Goal: Task Accomplishment & Management: Manage account settings

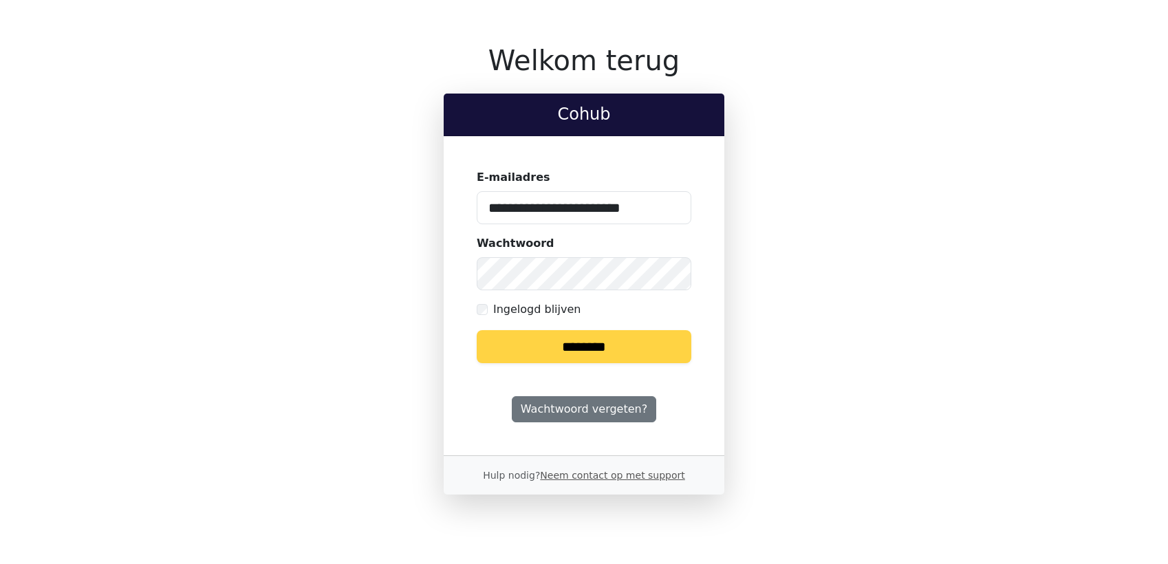
click at [622, 339] on input "********" at bounding box center [583, 346] width 215 height 33
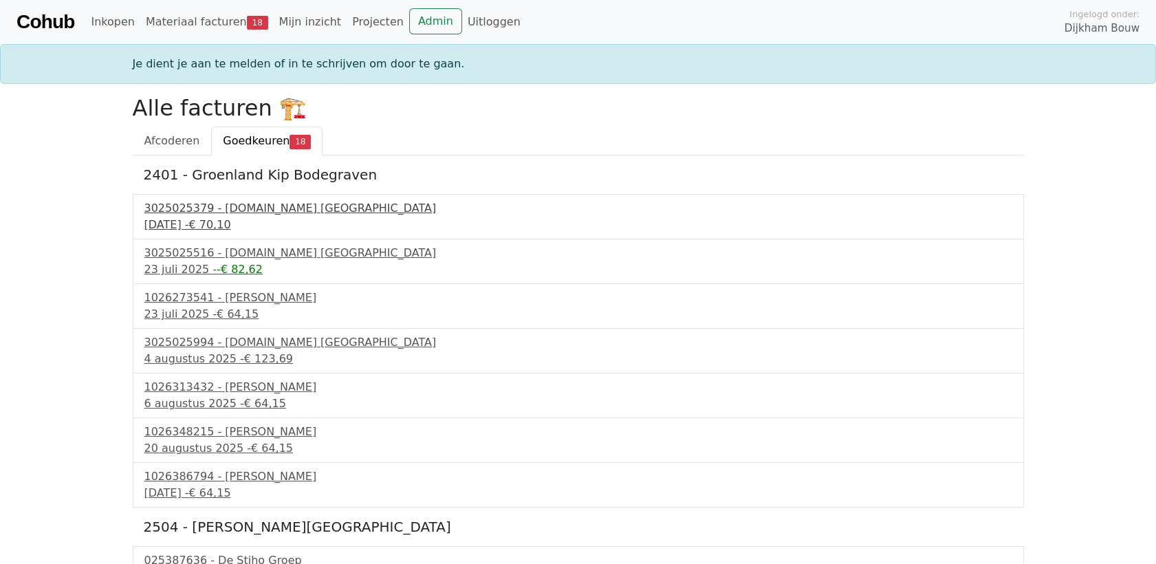
click at [274, 210] on div "3025025379 - Bnext.nl Nederland" at bounding box center [578, 208] width 868 height 17
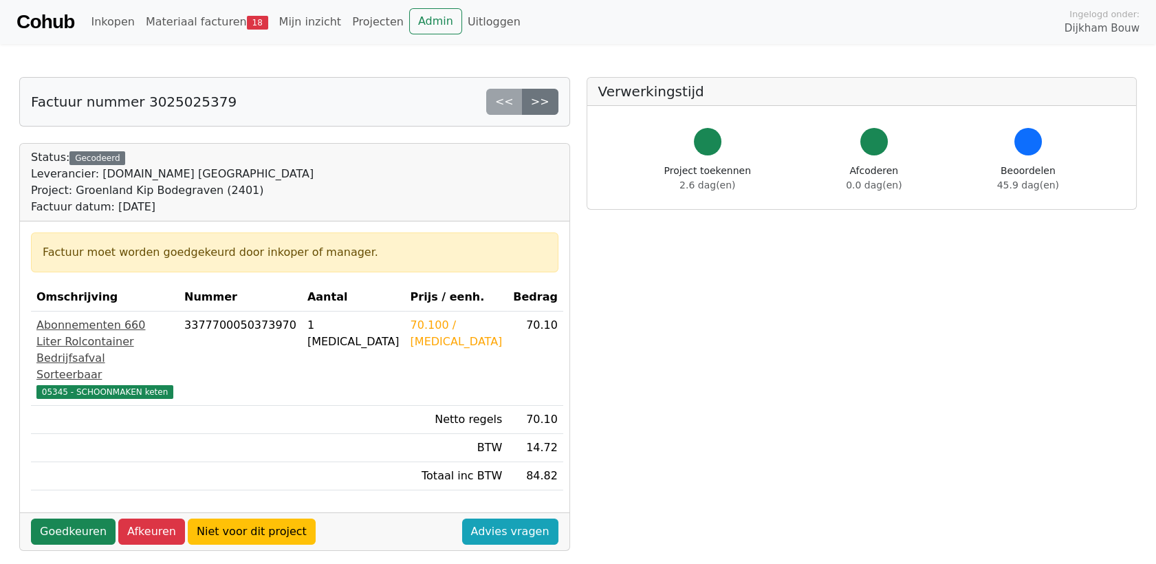
scroll to position [153, 0]
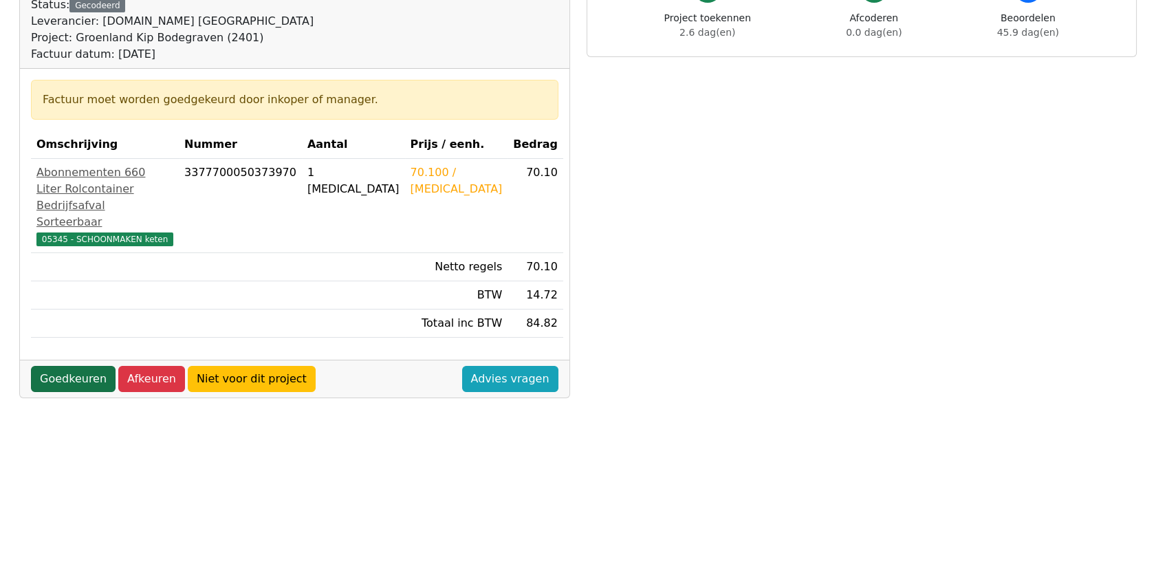
click at [78, 392] on link "Goedkeuren" at bounding box center [73, 379] width 85 height 26
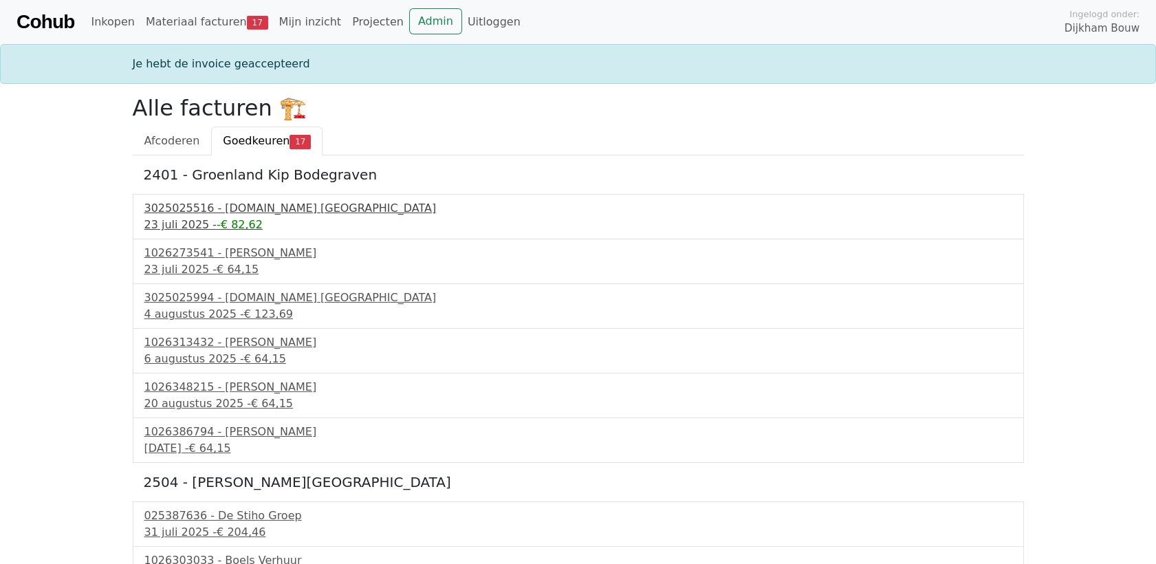
click at [187, 213] on div "3025025516 - Bnext.nl Nederland" at bounding box center [578, 208] width 868 height 17
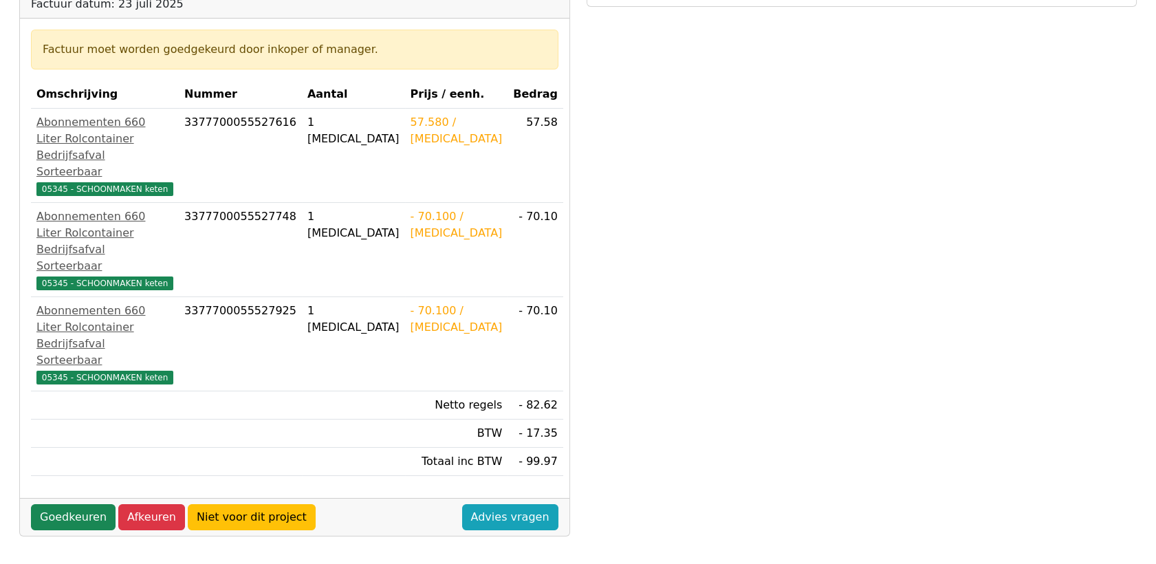
scroll to position [229, 0]
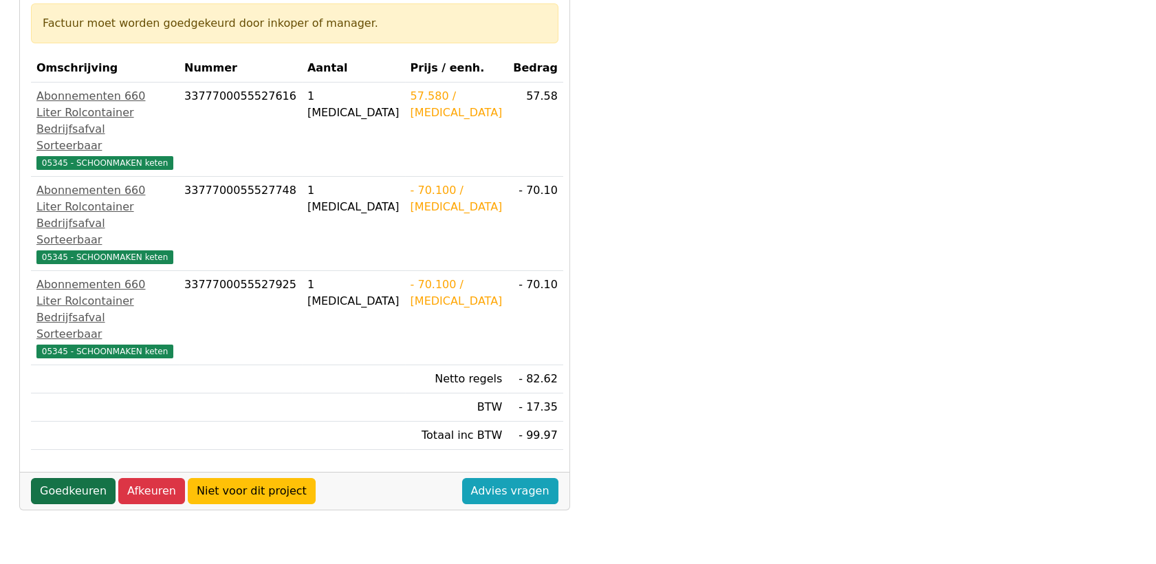
click at [78, 478] on link "Goedkeuren" at bounding box center [73, 491] width 85 height 26
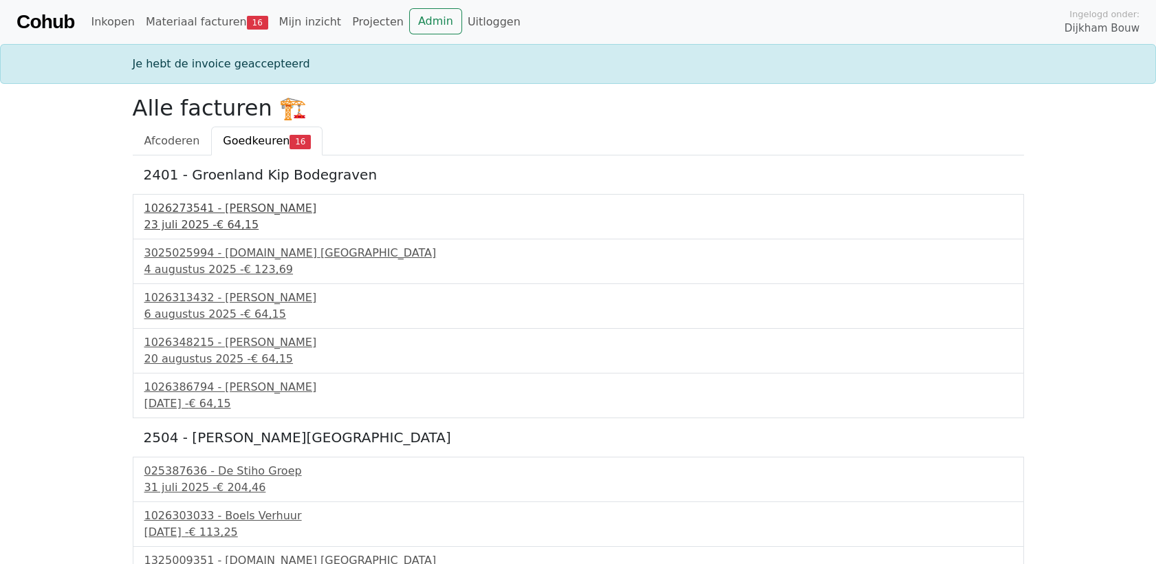
click at [236, 220] on span "€ 64,15" at bounding box center [238, 224] width 42 height 13
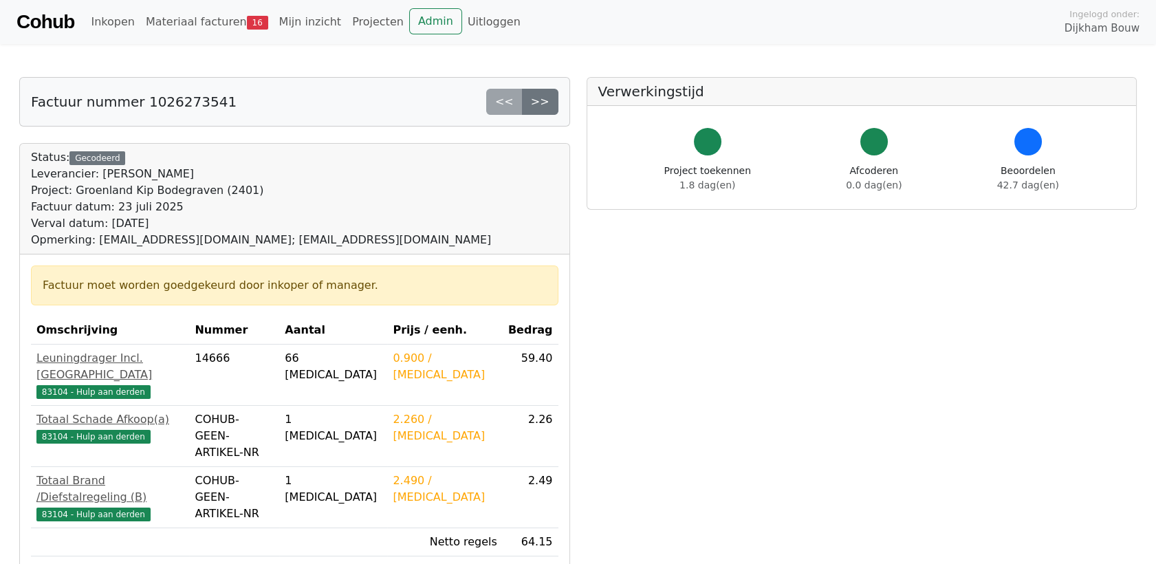
scroll to position [305, 0]
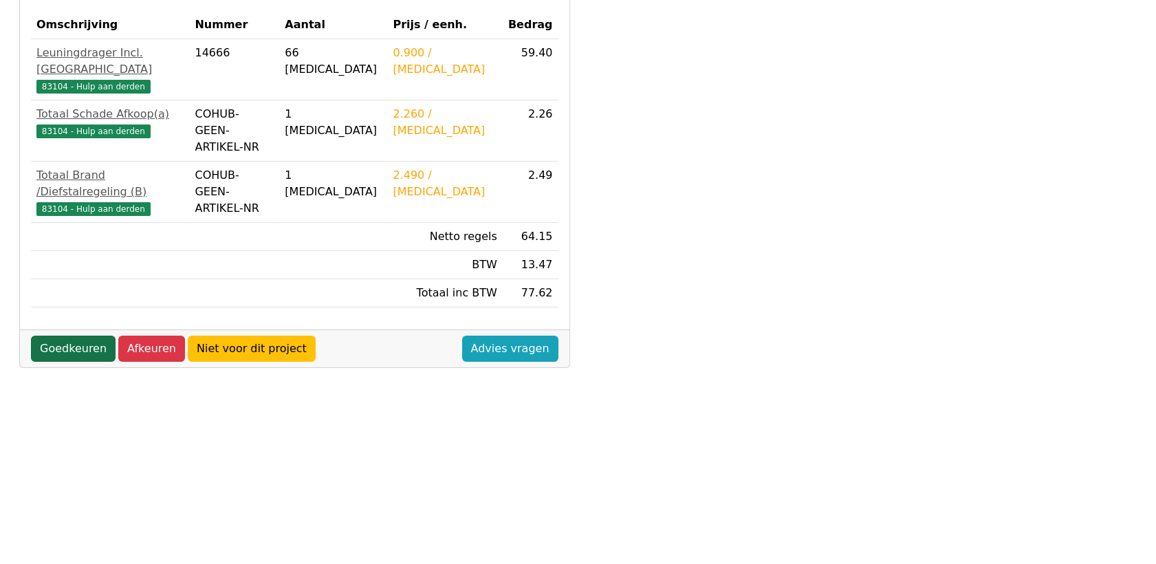
click at [78, 336] on link "Goedkeuren" at bounding box center [73, 349] width 85 height 26
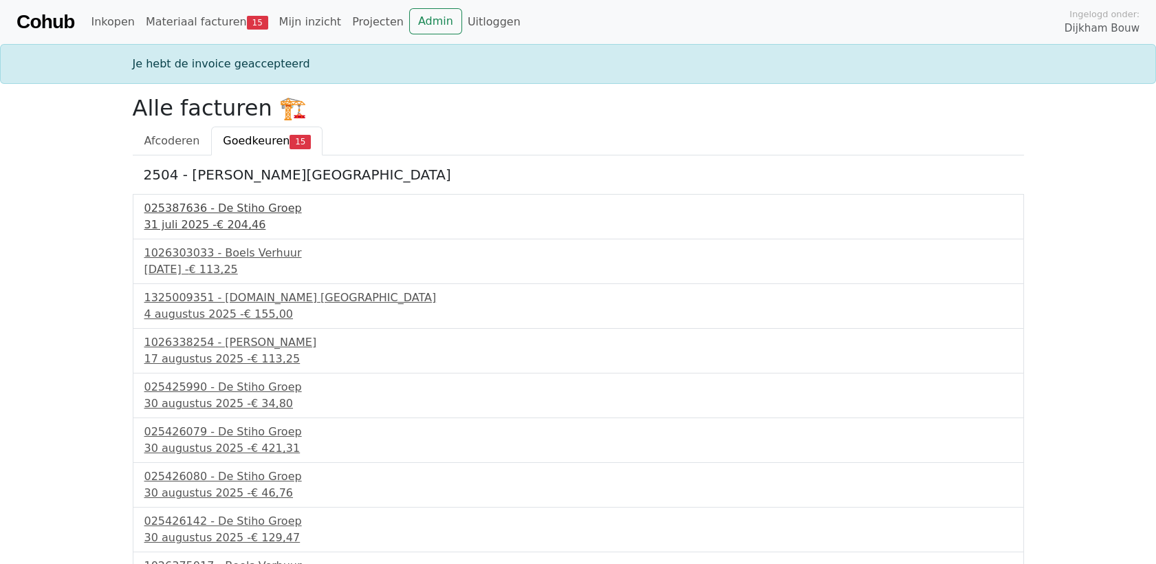
click at [197, 219] on div "31 juli 2025 - € 204,46" at bounding box center [578, 225] width 868 height 17
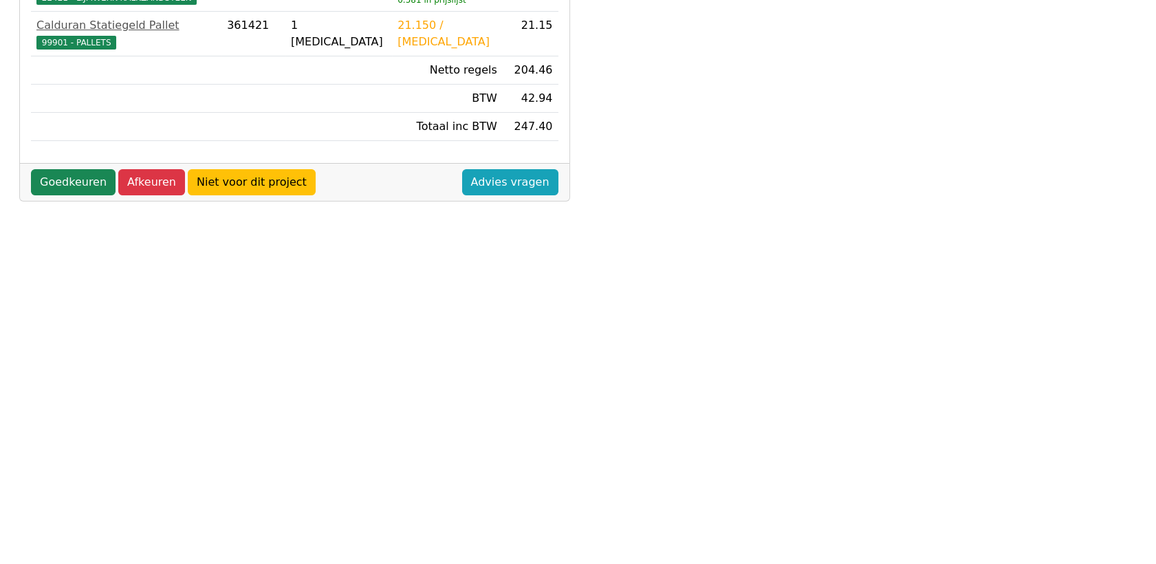
scroll to position [149, 0]
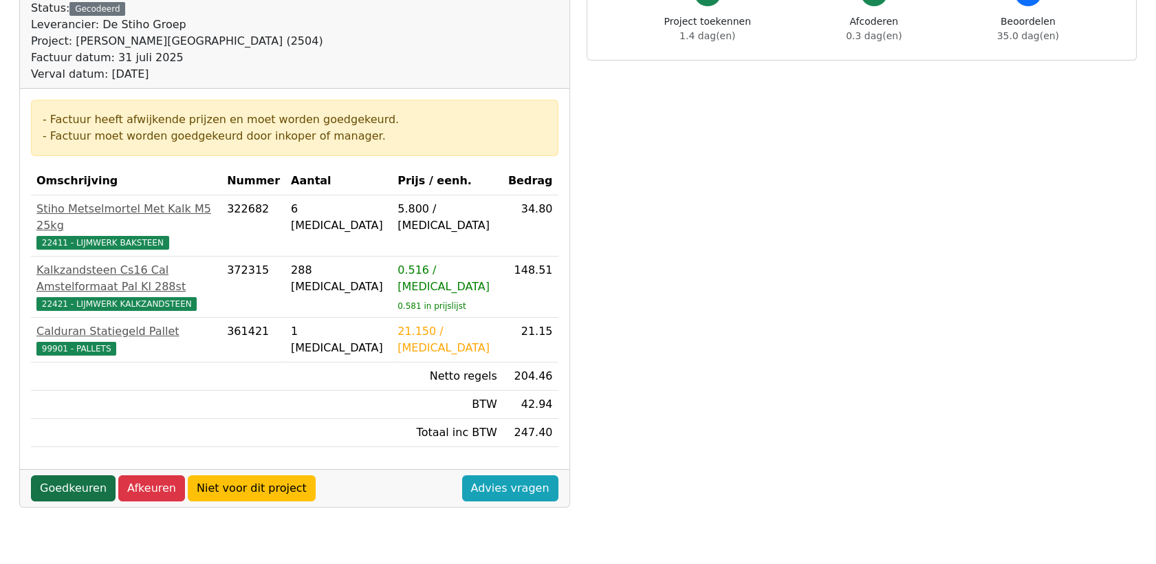
click at [56, 475] on link "Goedkeuren" at bounding box center [73, 488] width 85 height 26
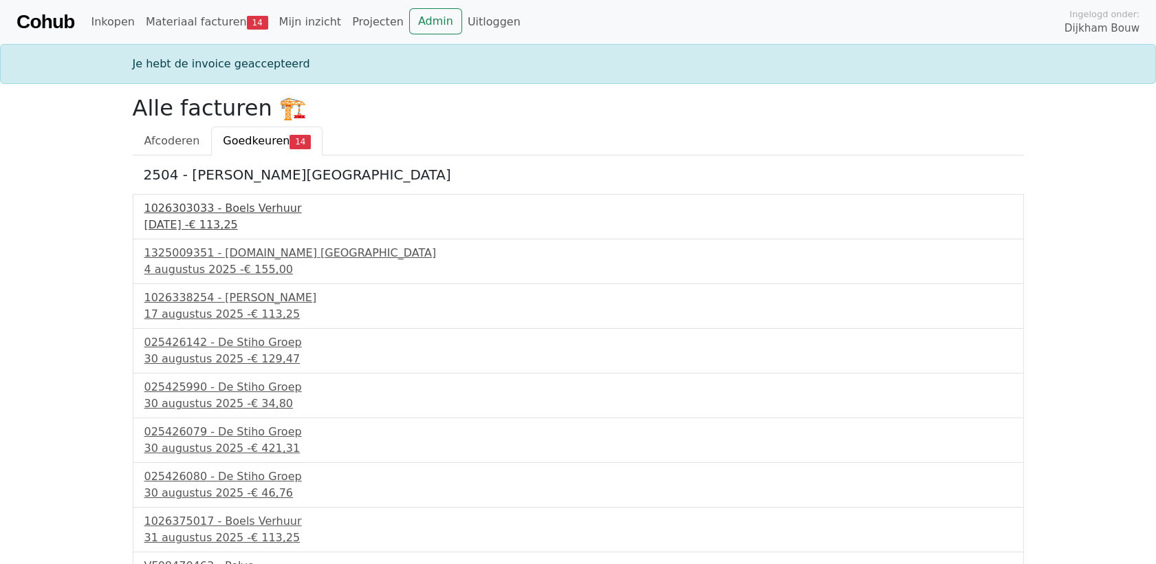
click at [237, 218] on span "€ 113,25" at bounding box center [212, 224] width 49 height 13
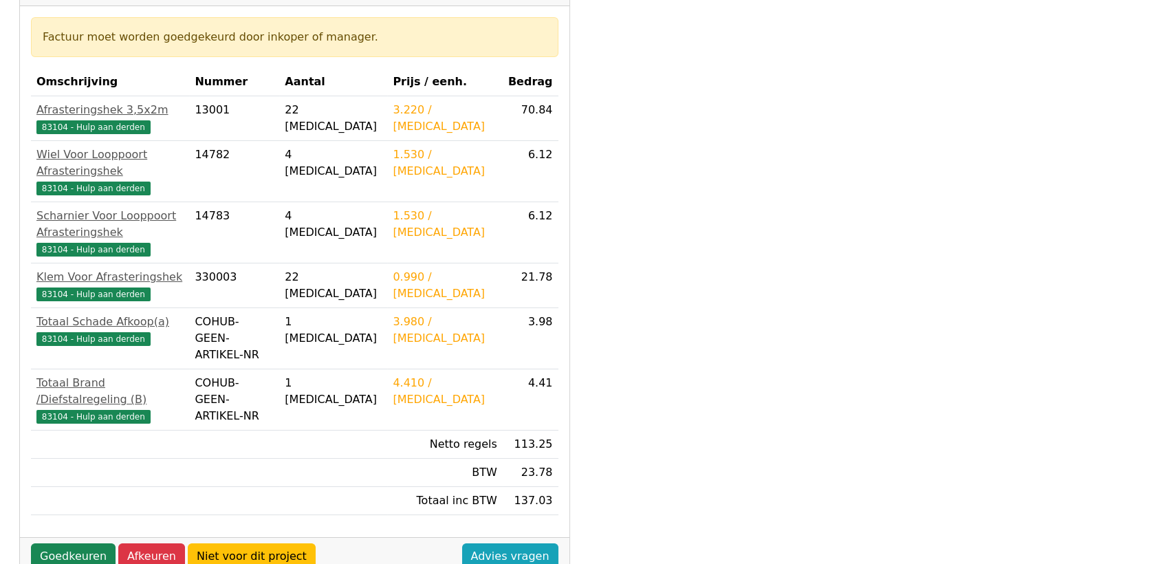
scroll to position [382, 0]
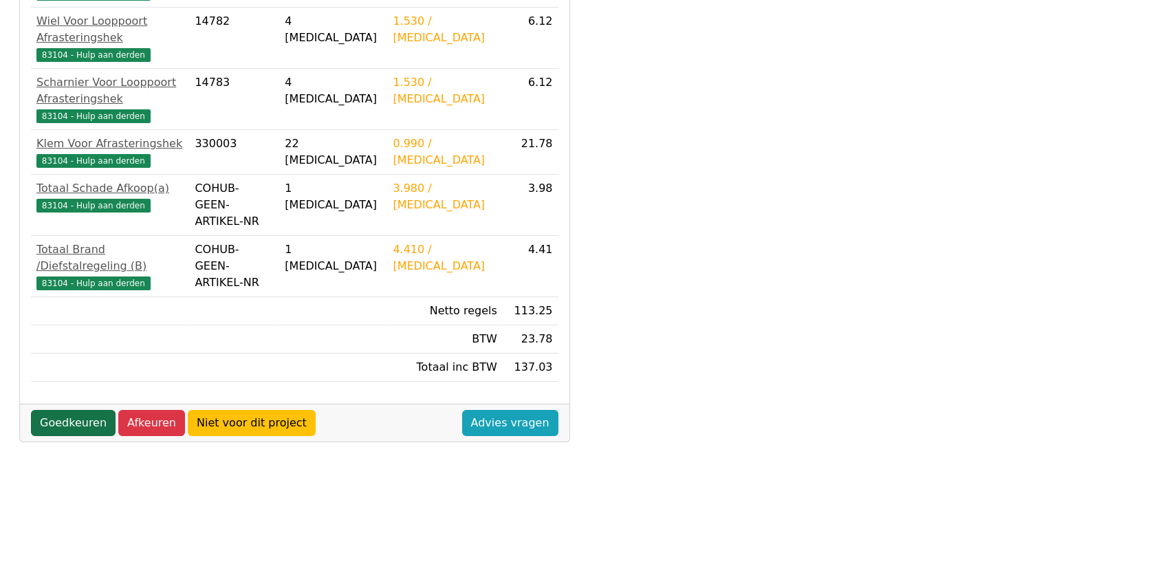
click at [72, 410] on link "Goedkeuren" at bounding box center [73, 423] width 85 height 26
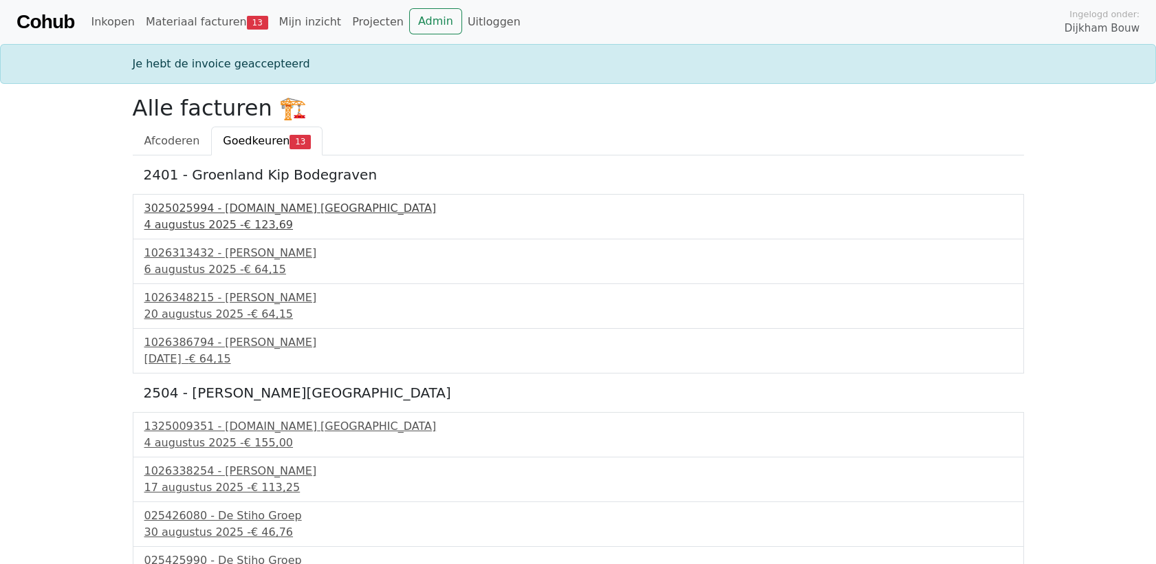
click at [248, 214] on div "3025025994 - Bnext.nl Nederland" at bounding box center [578, 208] width 868 height 17
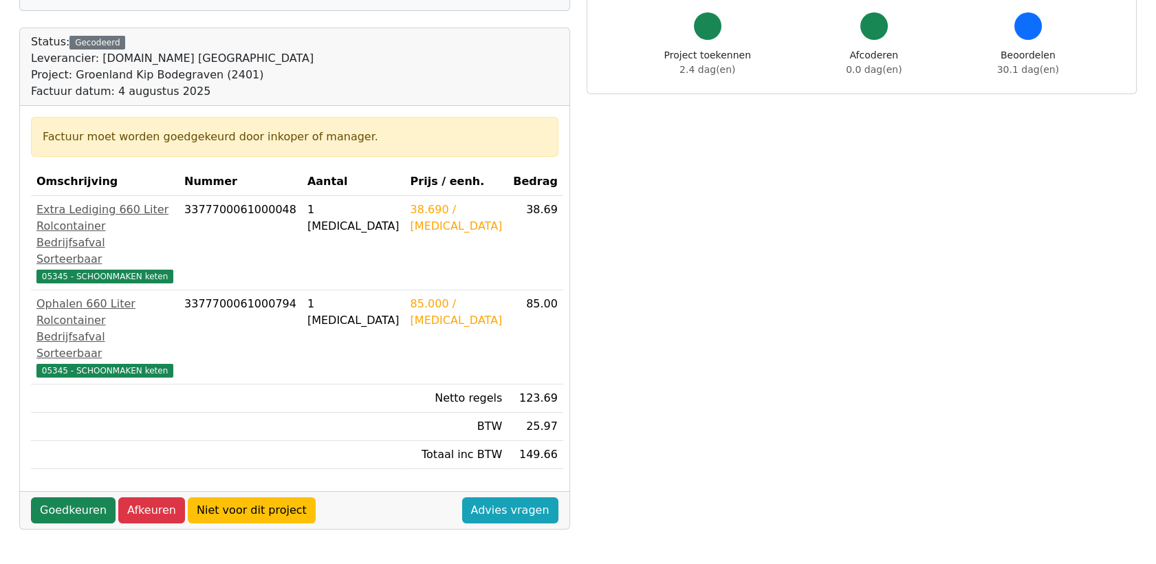
scroll to position [153, 0]
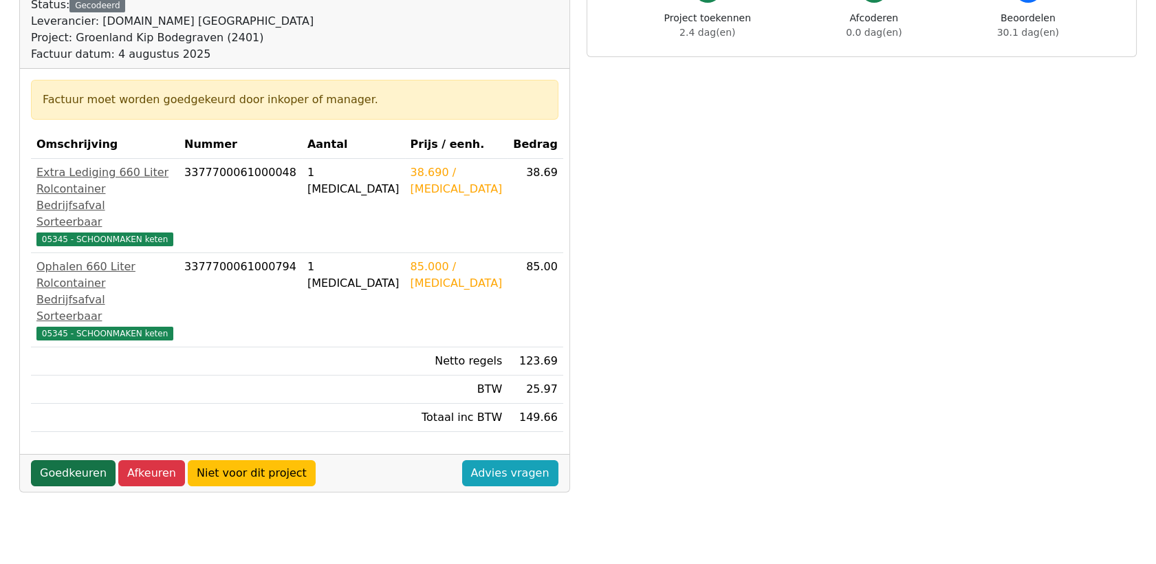
click at [61, 460] on link "Goedkeuren" at bounding box center [73, 473] width 85 height 26
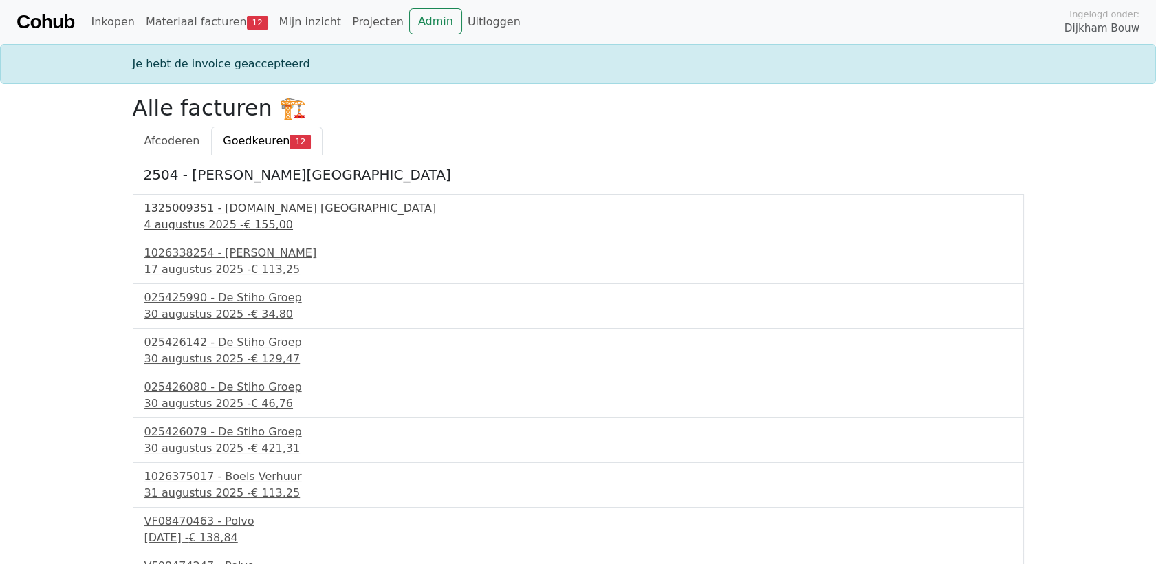
click at [187, 212] on div "1325009351 - Bnext.nl Nederland" at bounding box center [578, 208] width 868 height 17
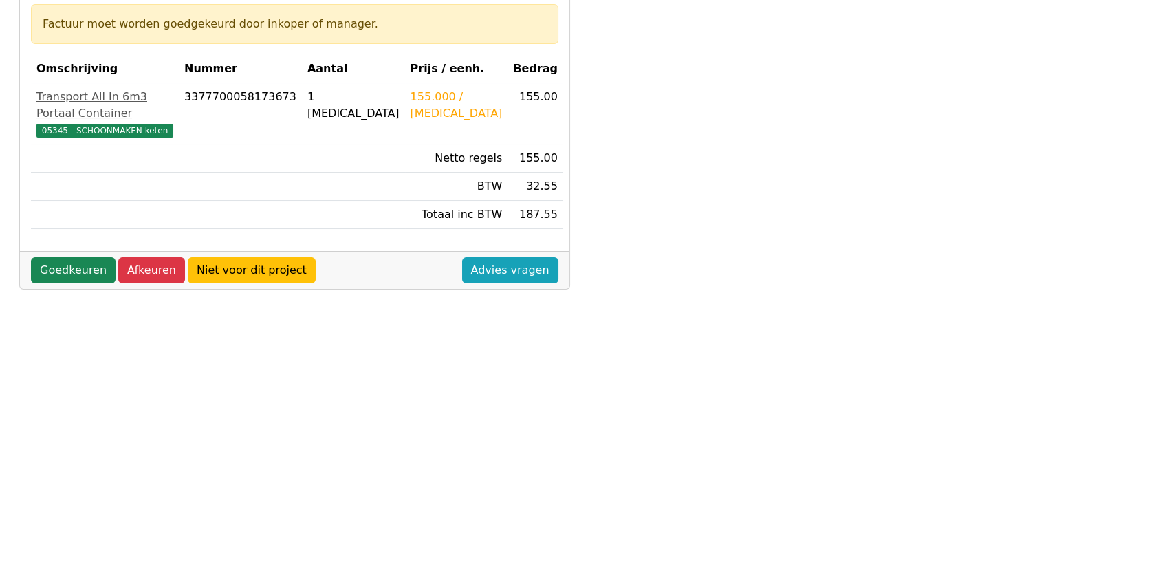
scroll to position [229, 0]
click at [65, 256] on link "Goedkeuren" at bounding box center [73, 269] width 85 height 26
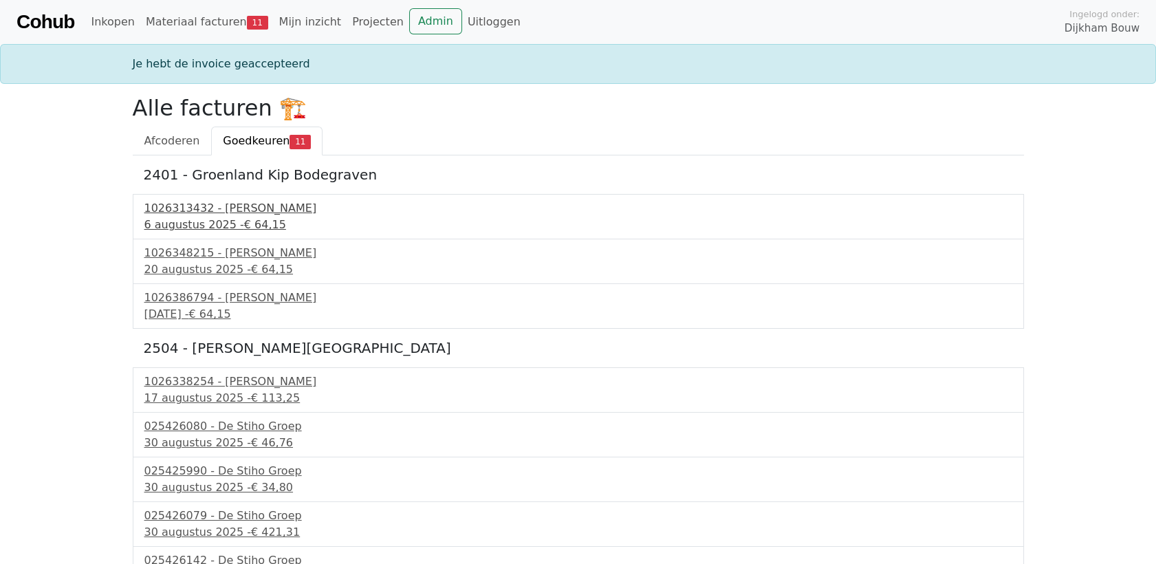
click at [230, 203] on div "1026313432 - Boels Verhuur" at bounding box center [578, 208] width 868 height 17
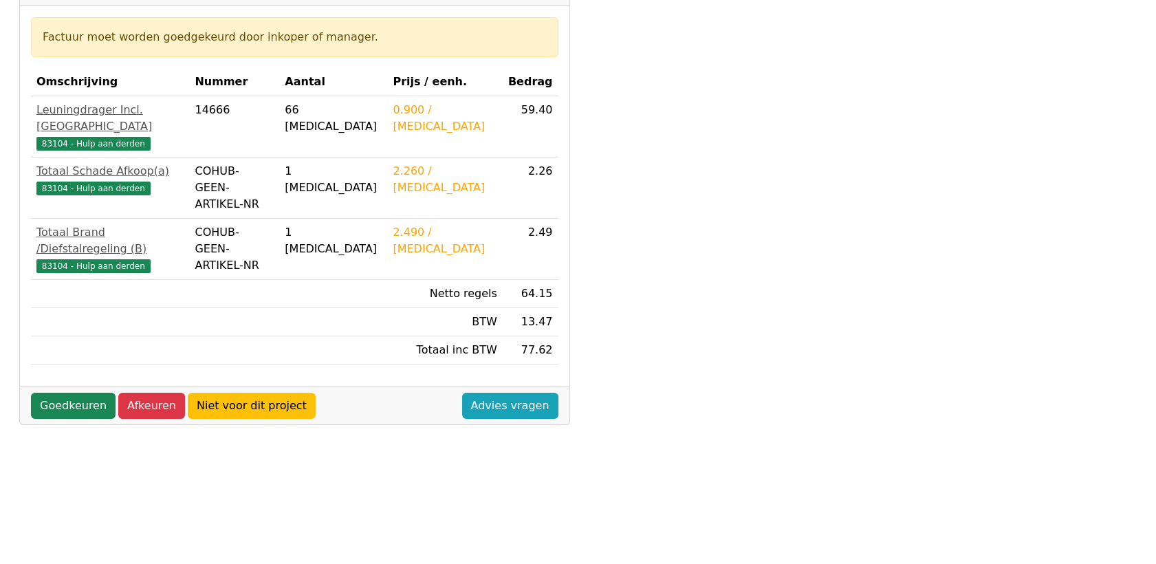
scroll to position [229, 0]
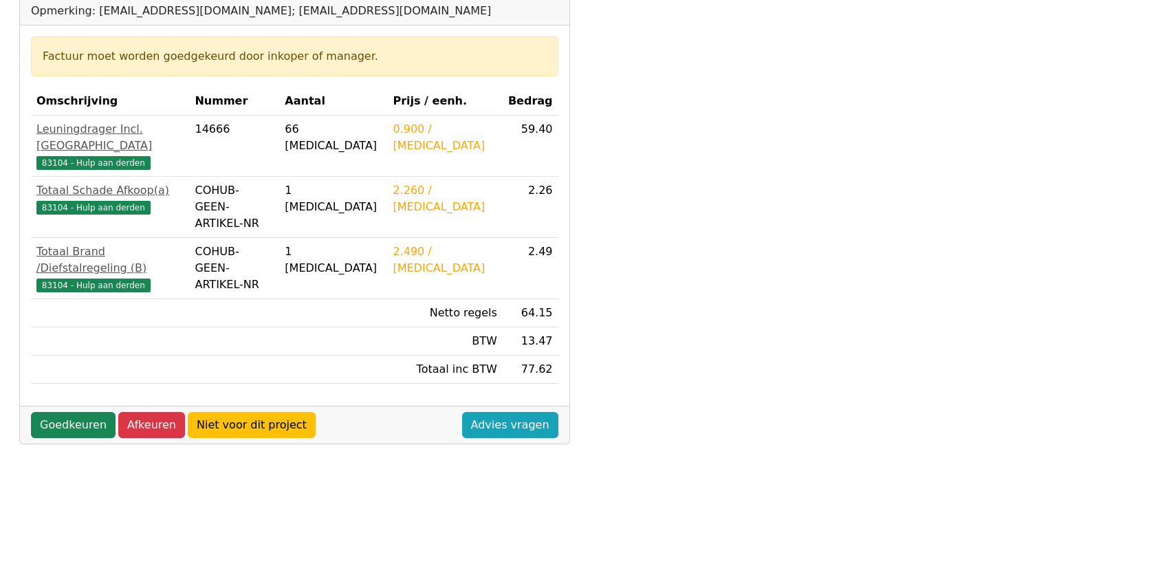
click at [298, 457] on div "Factuur nummer 1026313432 << >> Status: Gecodeerd Leverancier: Boels Verhuur Pr…" at bounding box center [294, 303] width 567 height 910
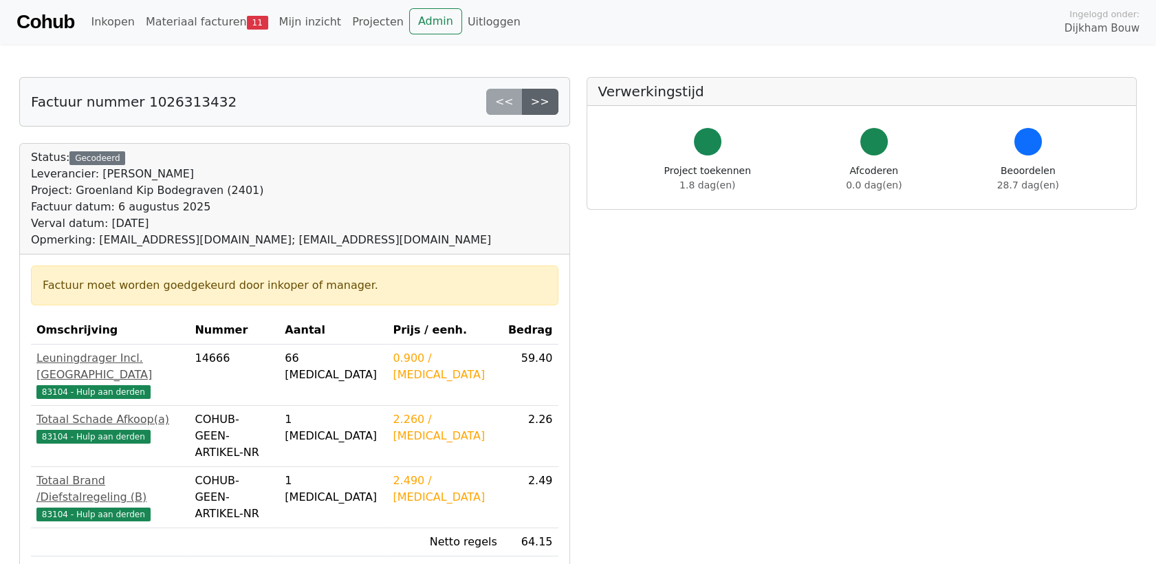
click at [553, 99] on link ">>" at bounding box center [540, 102] width 36 height 26
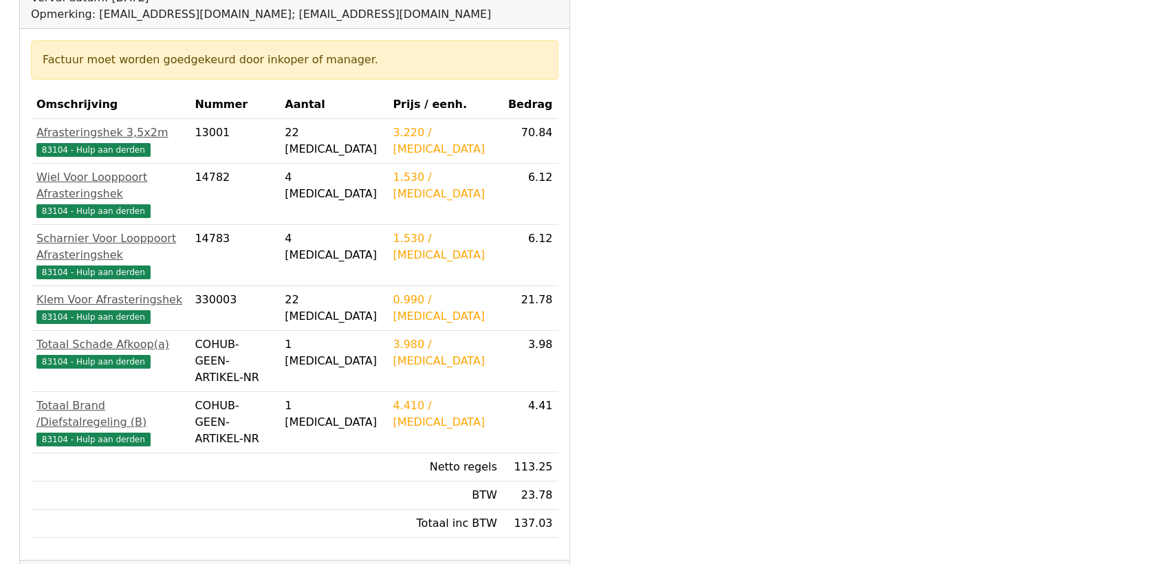
scroll to position [455, 0]
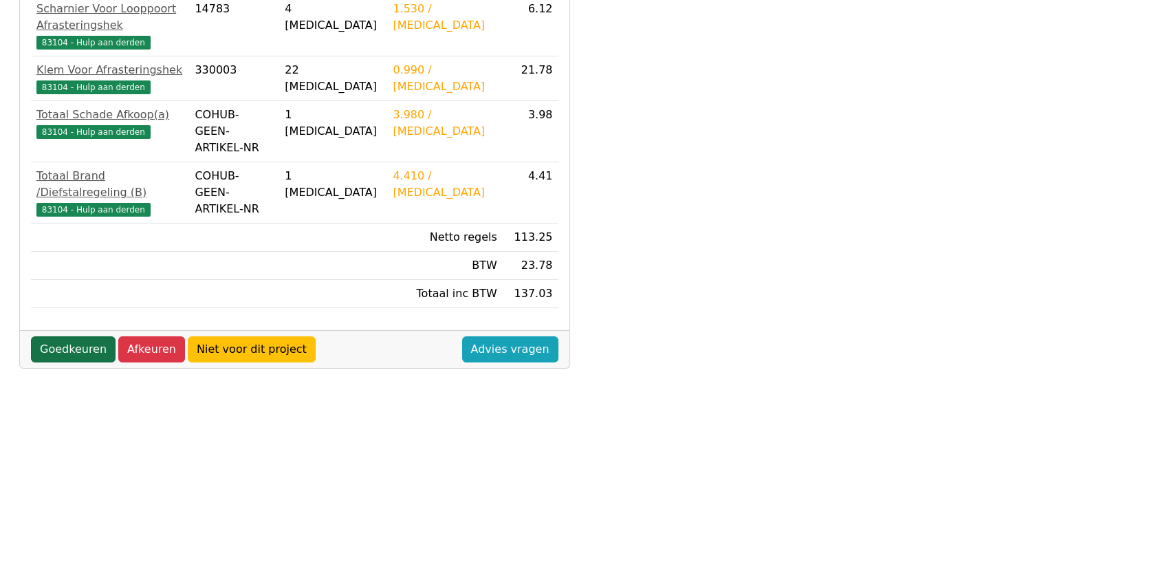
click at [60, 336] on link "Goedkeuren" at bounding box center [73, 349] width 85 height 26
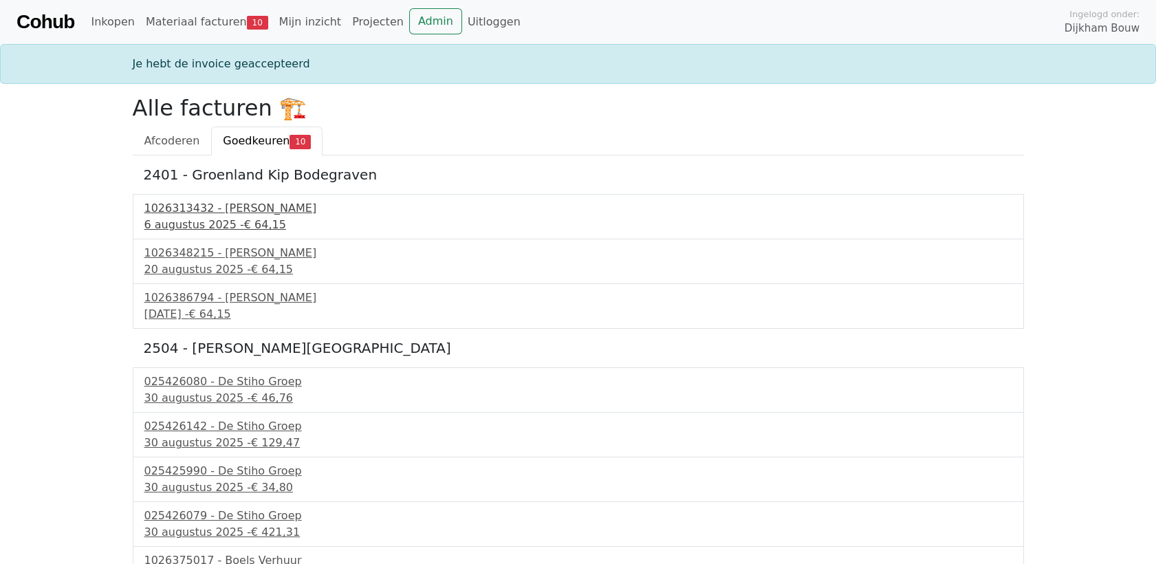
click at [228, 225] on div "6 augustus 2025 - € 64,15" at bounding box center [578, 225] width 868 height 17
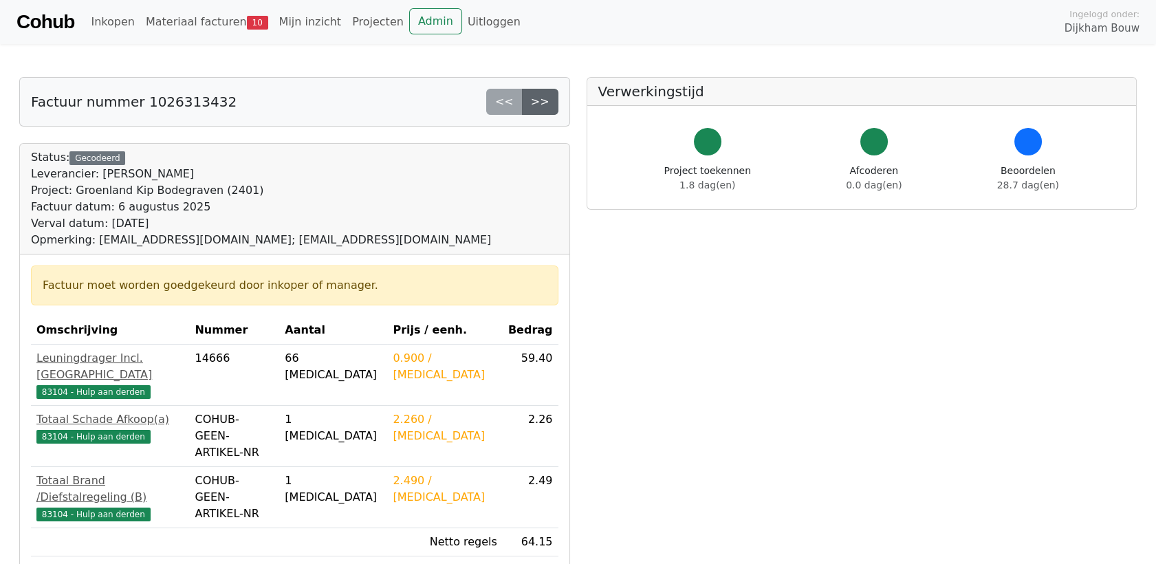
click at [548, 107] on link ">>" at bounding box center [540, 102] width 36 height 26
click at [550, 104] on link ">>" at bounding box center [540, 102] width 36 height 26
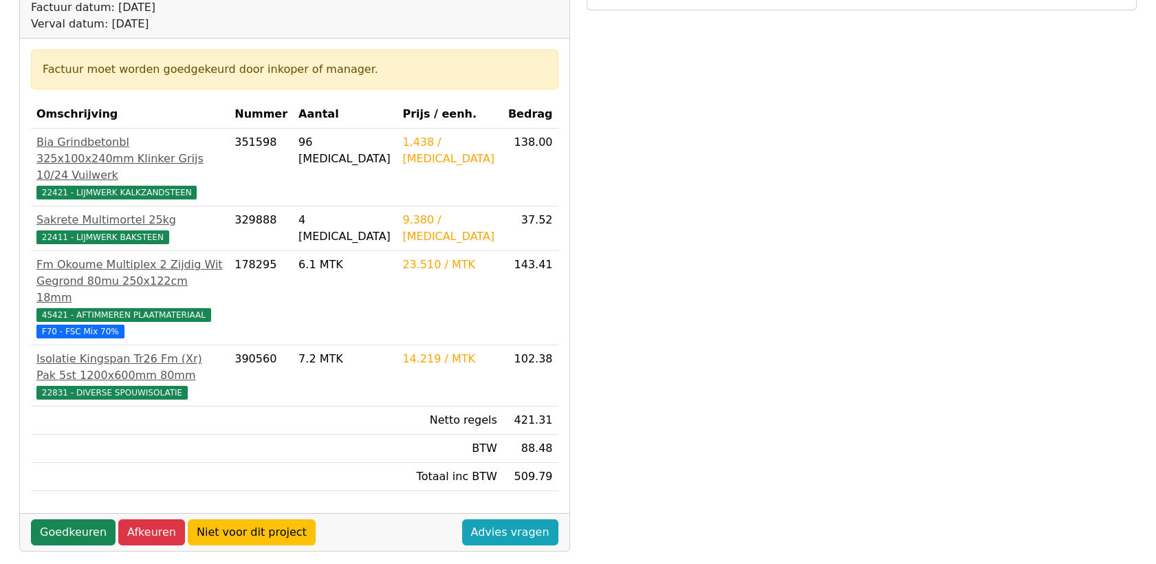
scroll to position [455, 0]
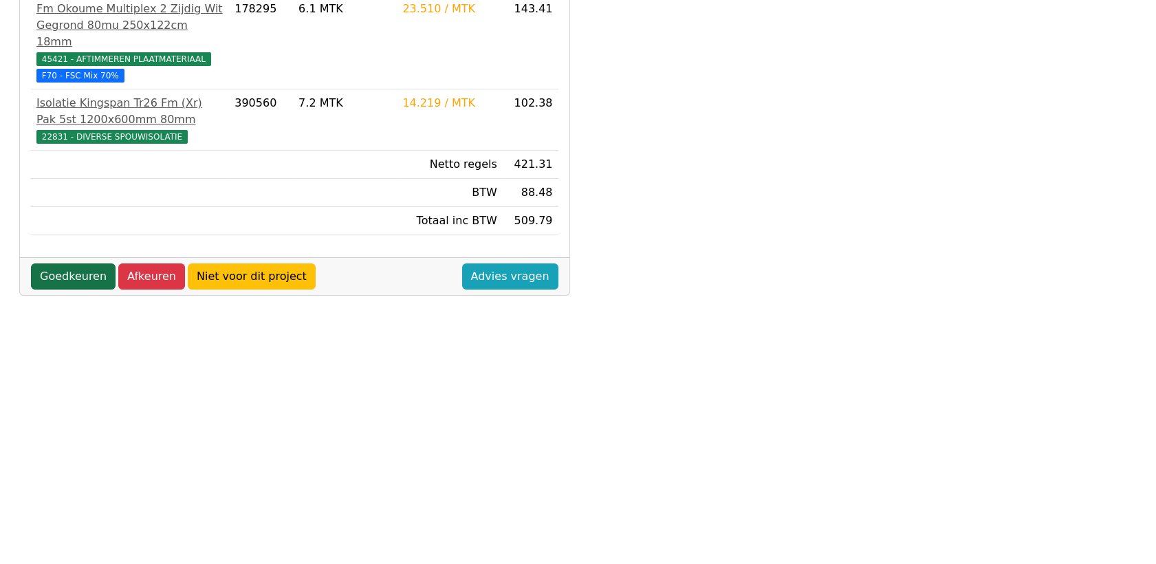
click at [56, 263] on link "Goedkeuren" at bounding box center [73, 276] width 85 height 26
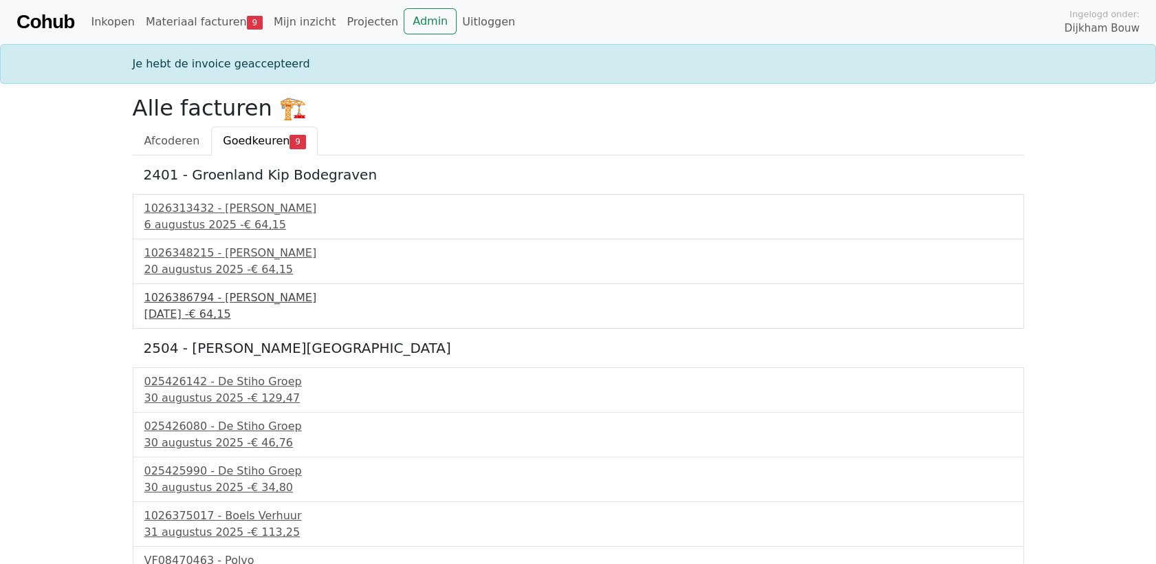
click at [219, 300] on div "1026386794 - Boels Verhuur" at bounding box center [578, 297] width 868 height 17
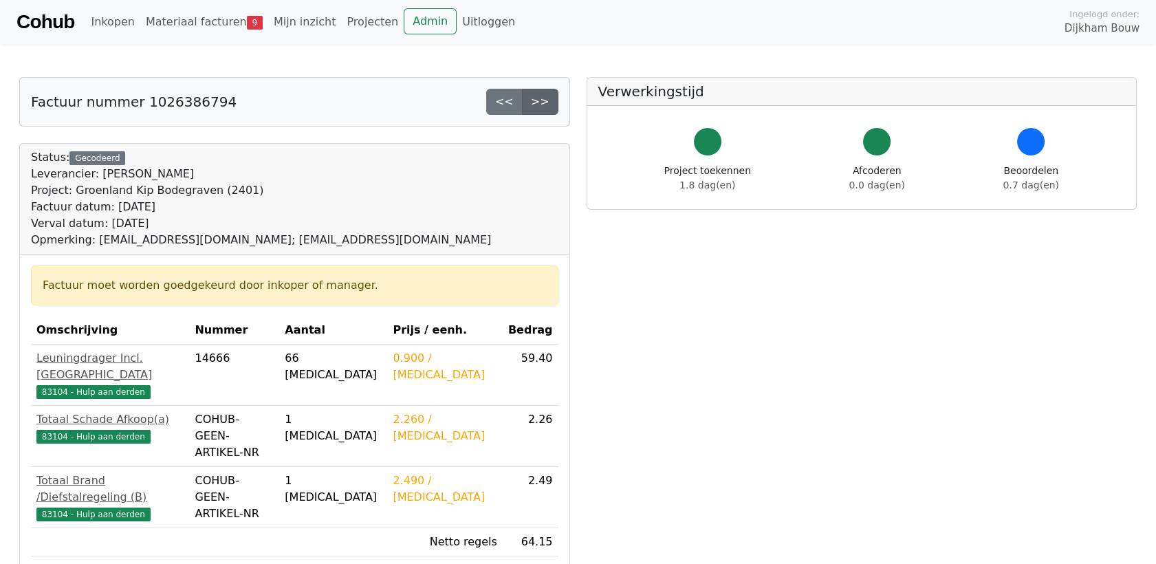
click at [544, 105] on link ">>" at bounding box center [540, 102] width 36 height 26
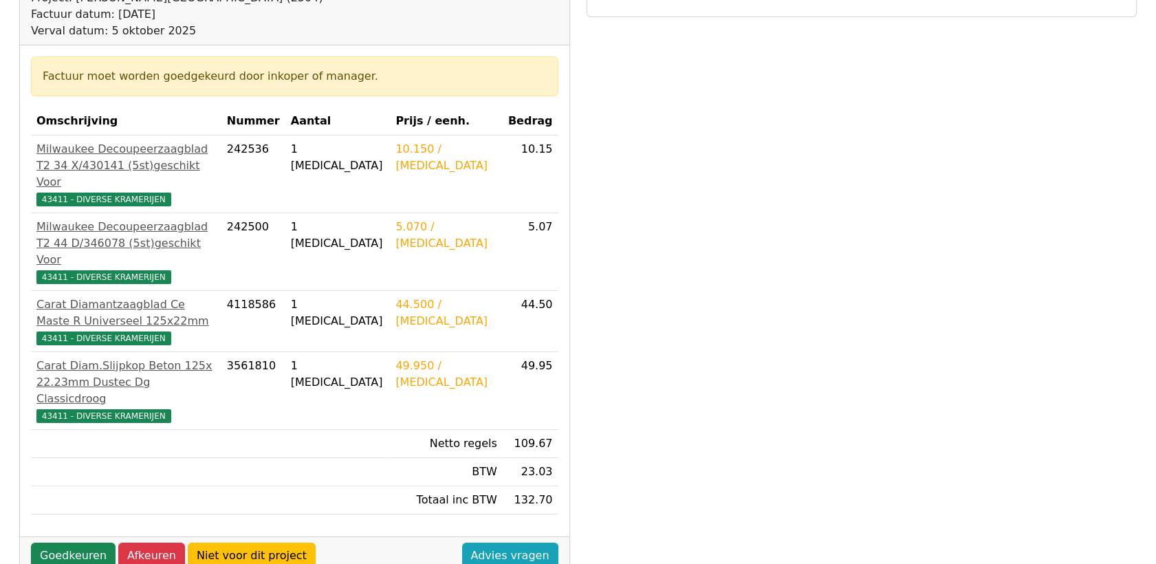
scroll to position [229, 0]
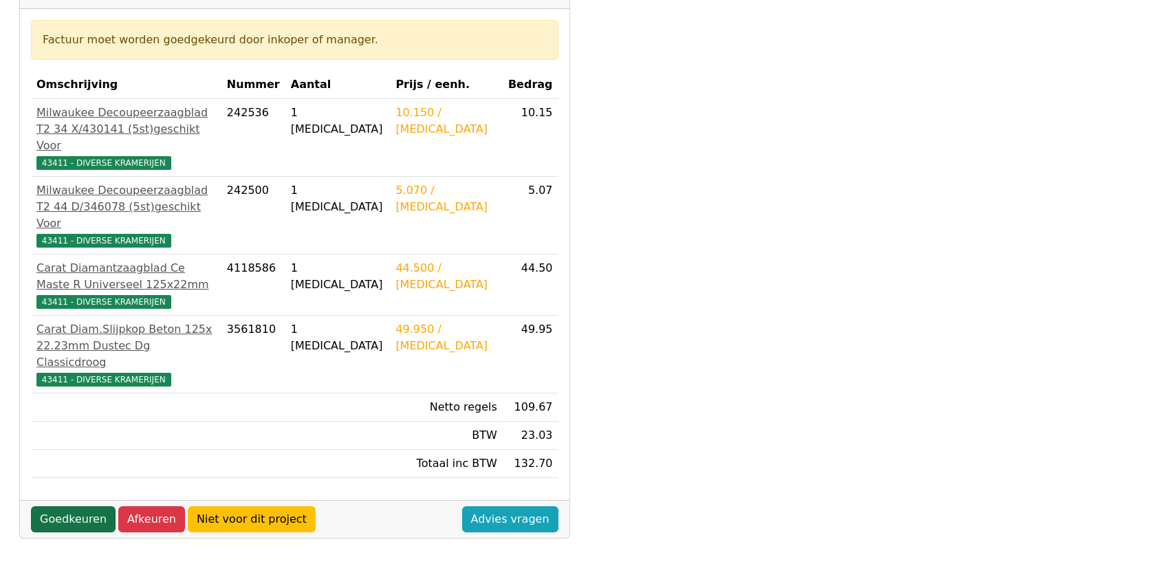
click at [65, 506] on link "Goedkeuren" at bounding box center [73, 519] width 85 height 26
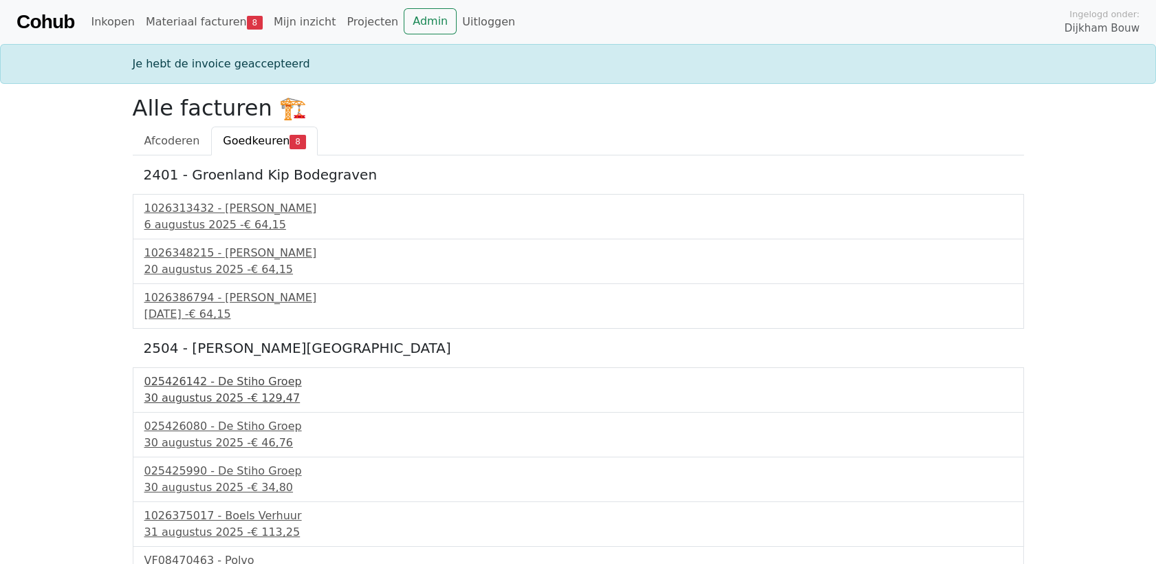
click at [218, 393] on div "30 augustus 2025 - € 129,47" at bounding box center [578, 398] width 868 height 17
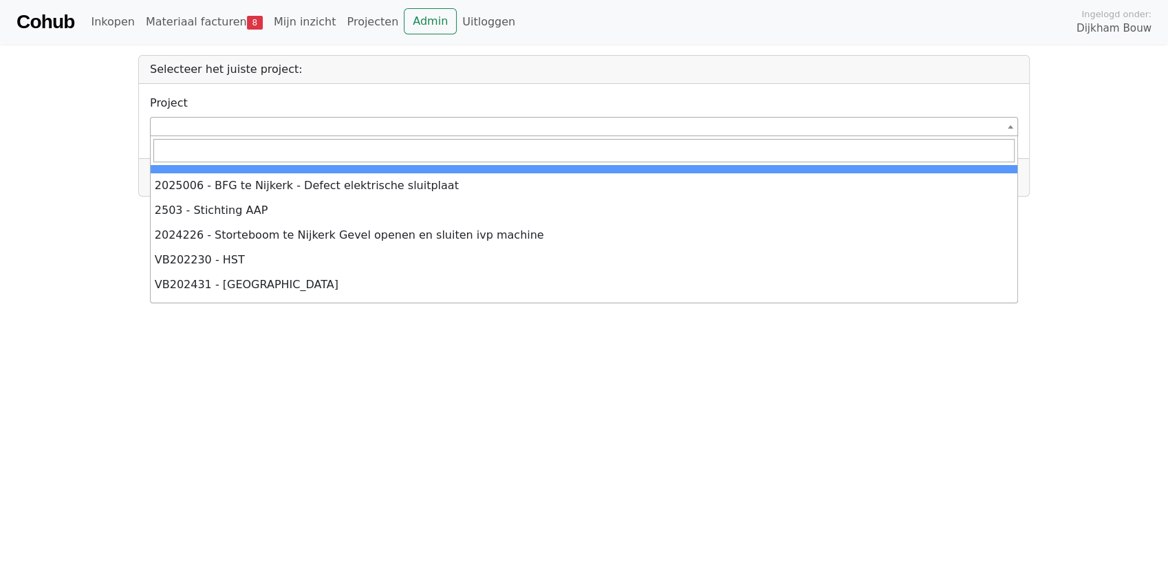
click at [223, 129] on span at bounding box center [584, 126] width 868 height 19
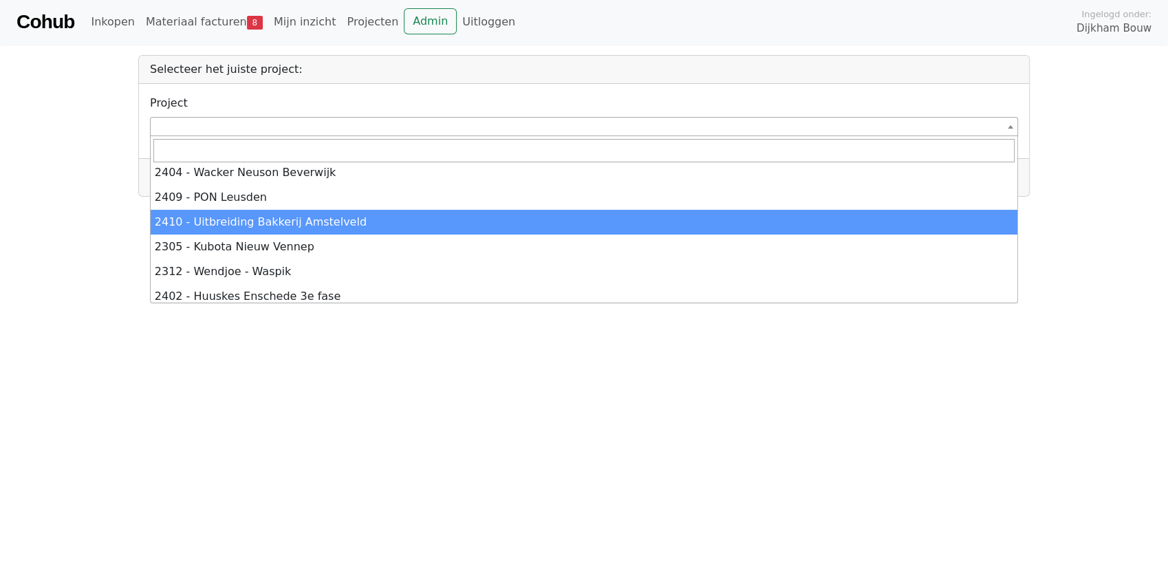
scroll to position [305, 0]
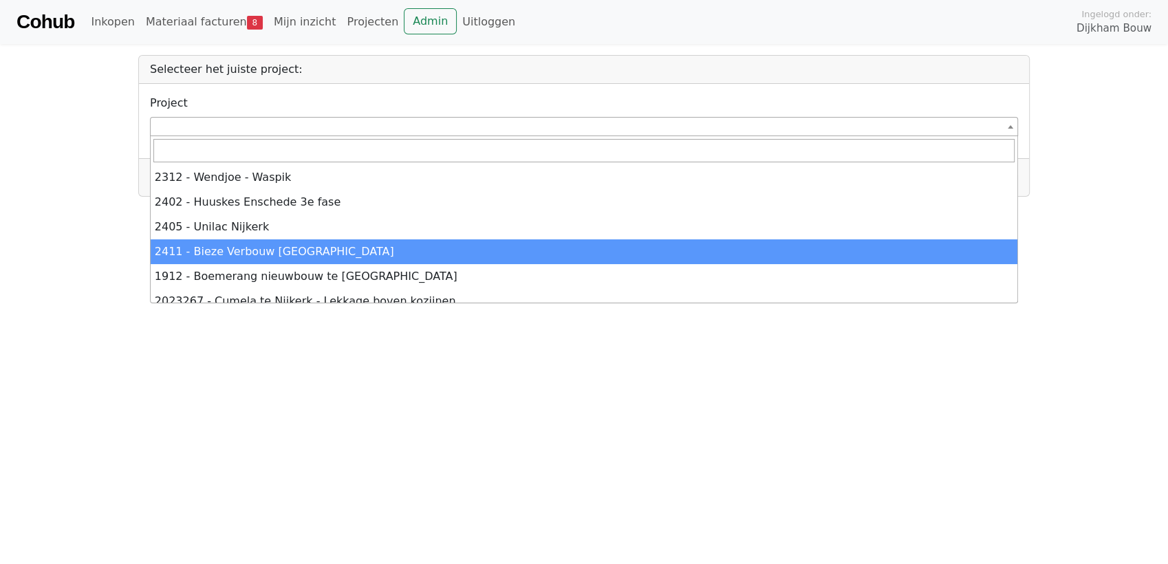
select select "******"
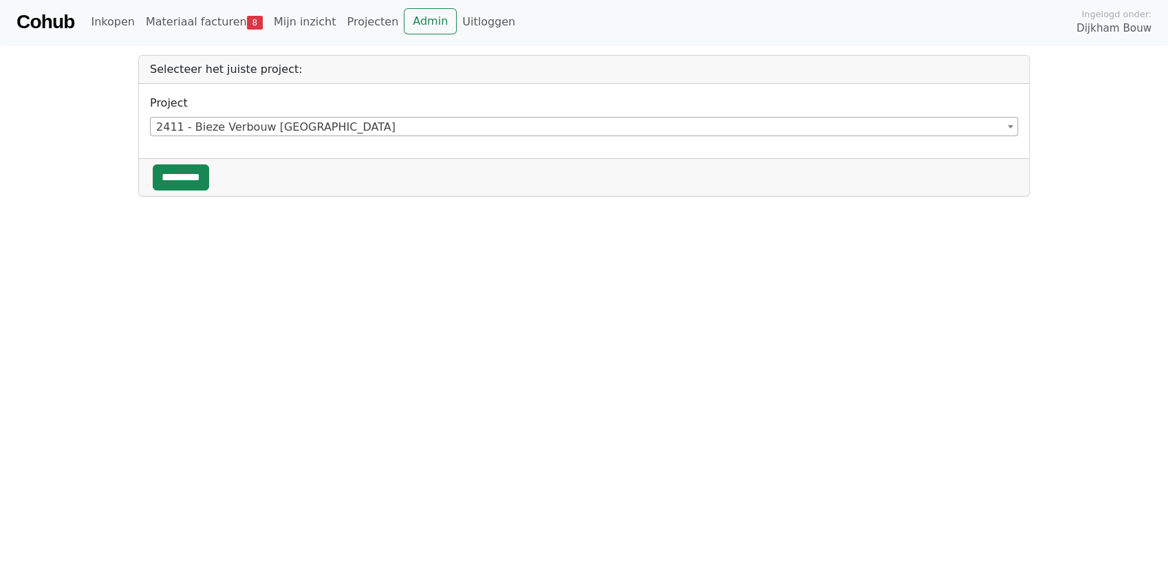
click at [294, 197] on html "**********" at bounding box center [584, 98] width 1168 height 197
click at [195, 179] on input "*********" at bounding box center [181, 177] width 56 height 26
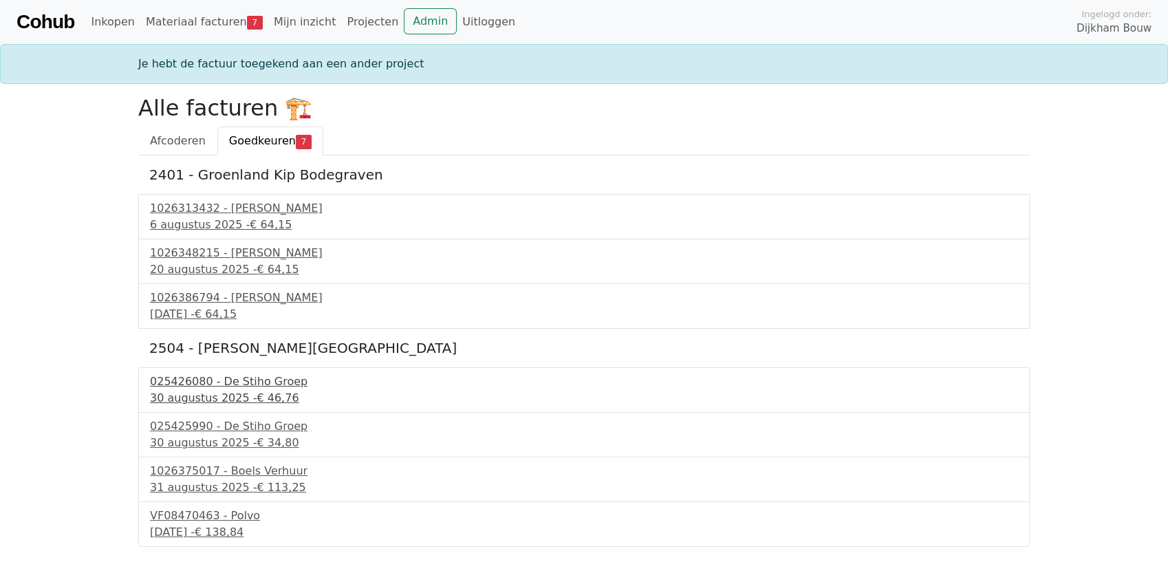
click at [242, 397] on div "30 augustus 2025 - € 46,76" at bounding box center [584, 398] width 868 height 17
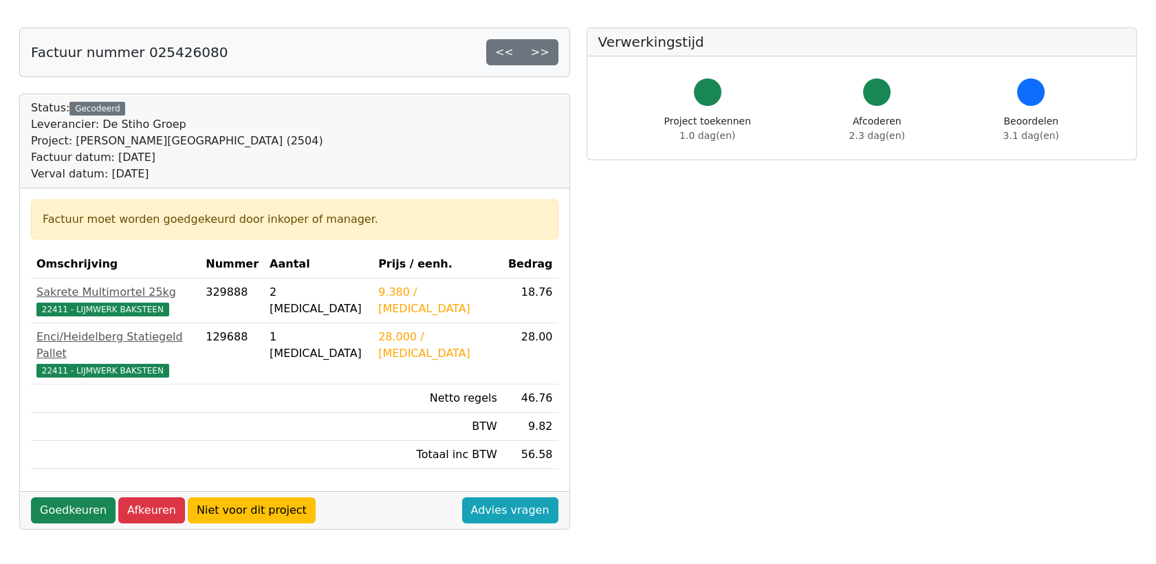
scroll to position [76, 0]
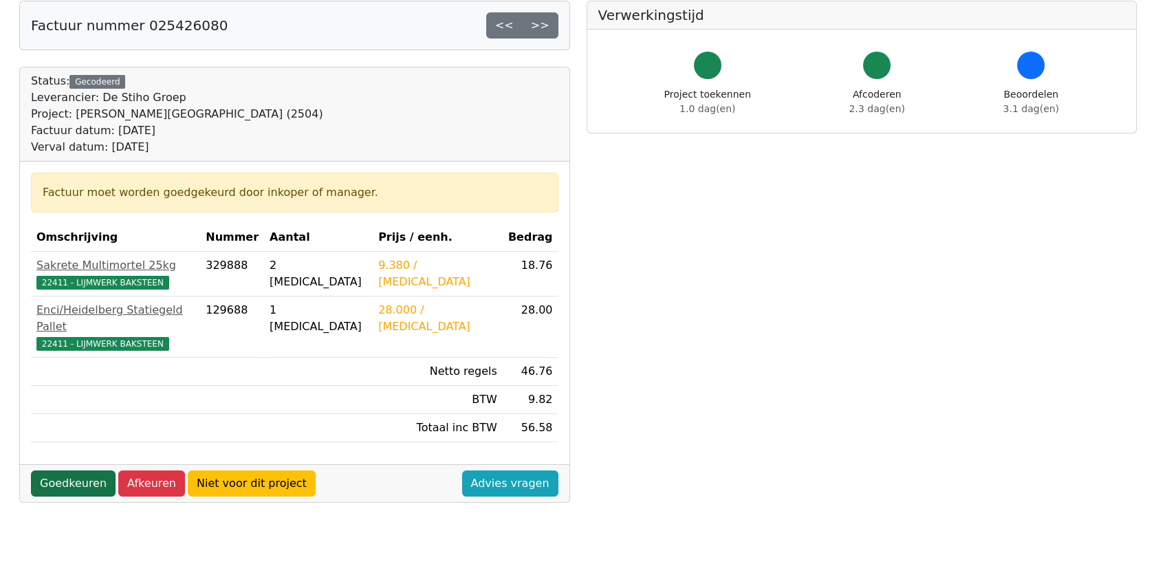
click at [77, 472] on link "Goedkeuren" at bounding box center [73, 483] width 85 height 26
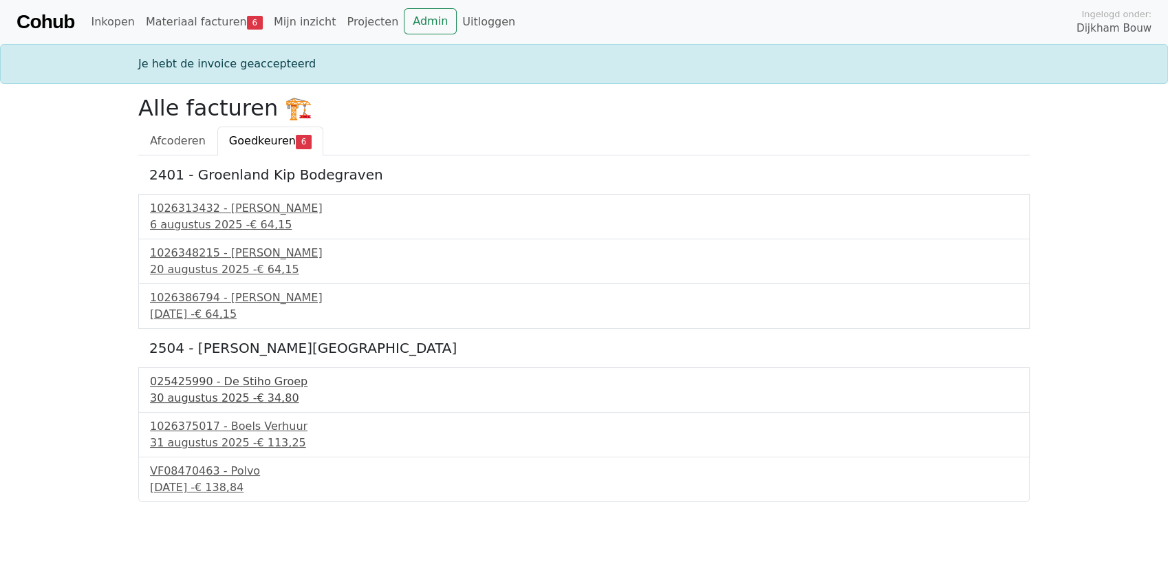
click at [227, 390] on div "30 augustus 2025 - € 34,80" at bounding box center [584, 398] width 868 height 17
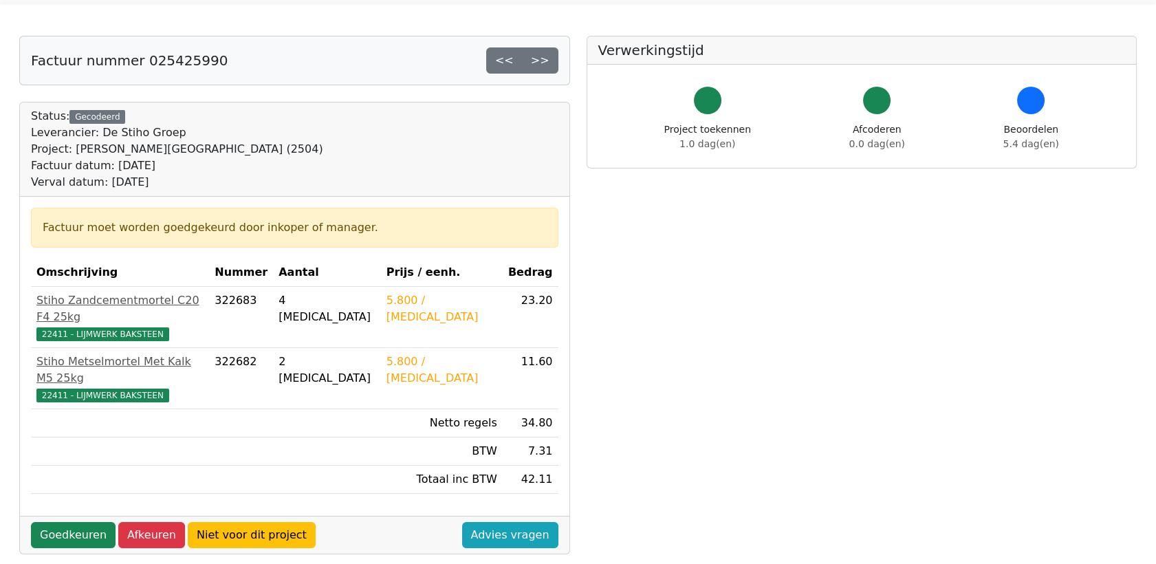
scroll to position [76, 0]
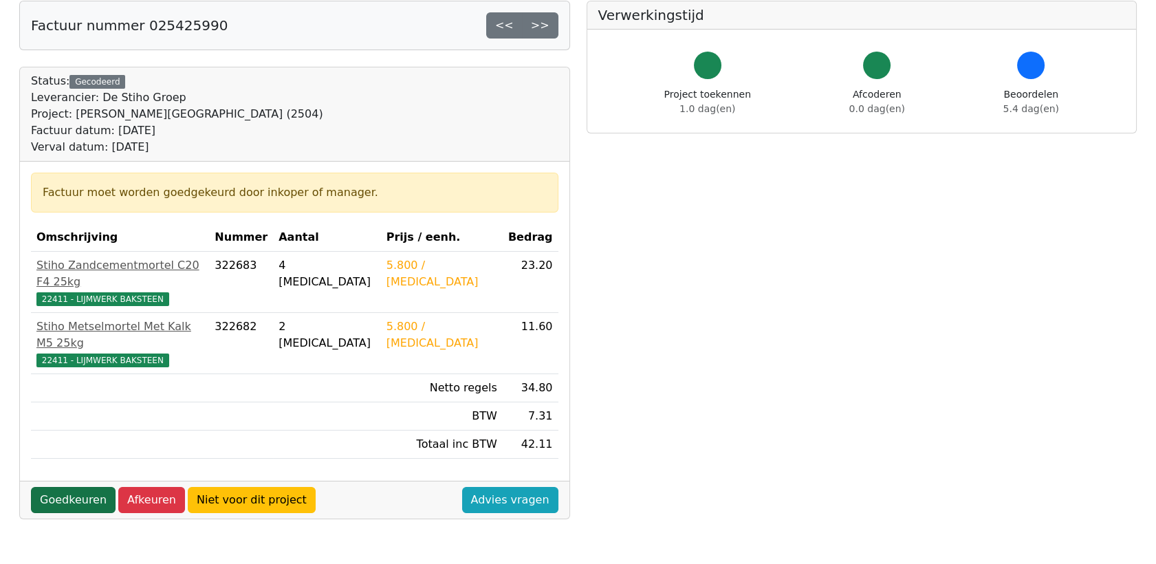
click at [77, 487] on link "Goedkeuren" at bounding box center [73, 500] width 85 height 26
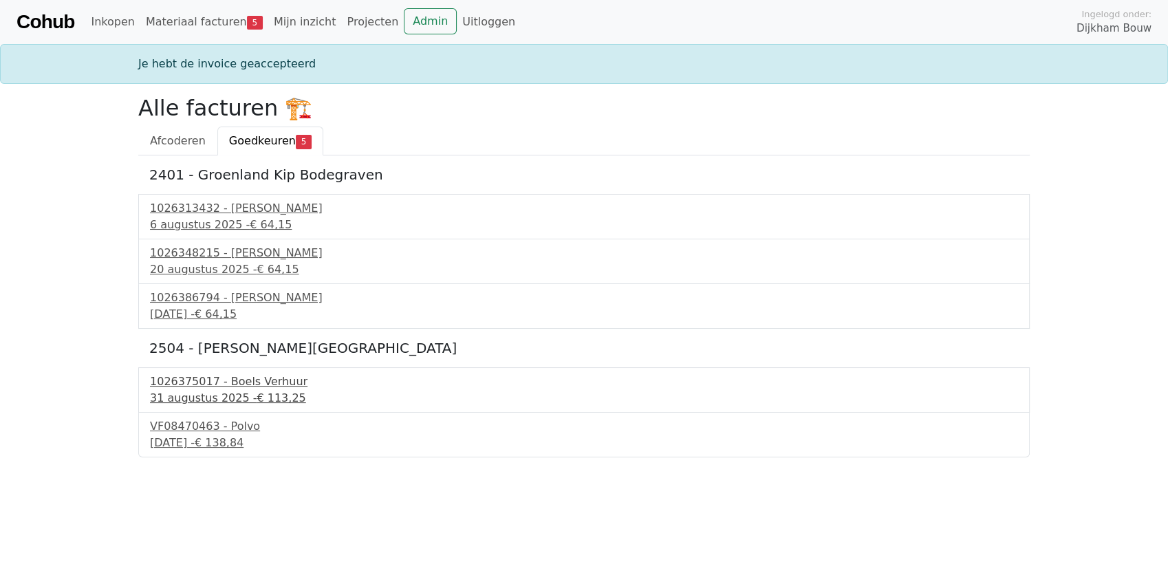
click at [217, 388] on div "1026375017 - Boels Verhuur" at bounding box center [584, 381] width 868 height 17
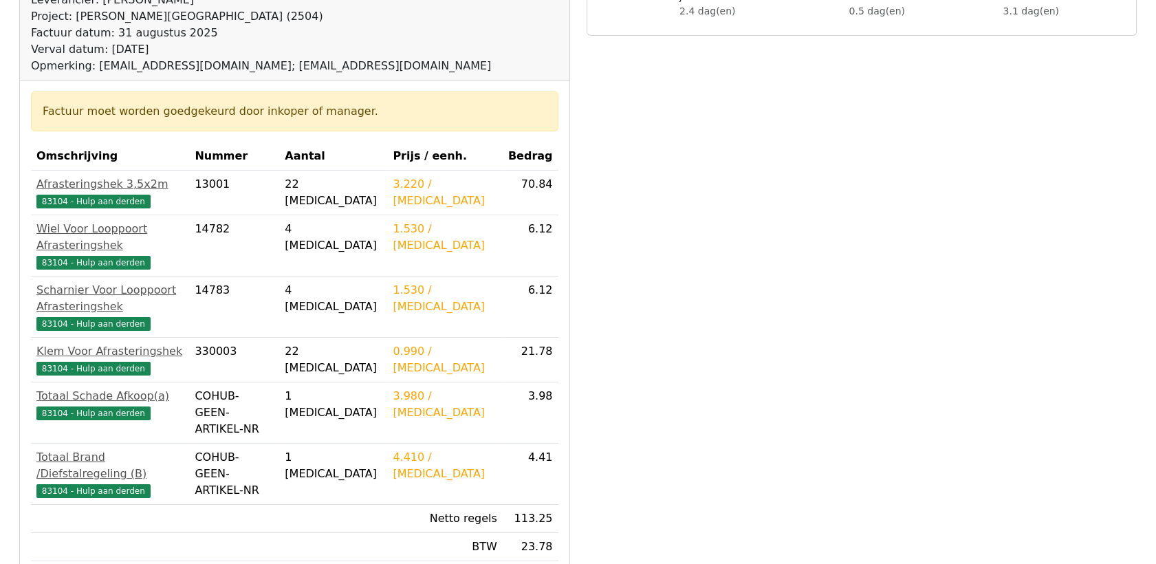
scroll to position [305, 0]
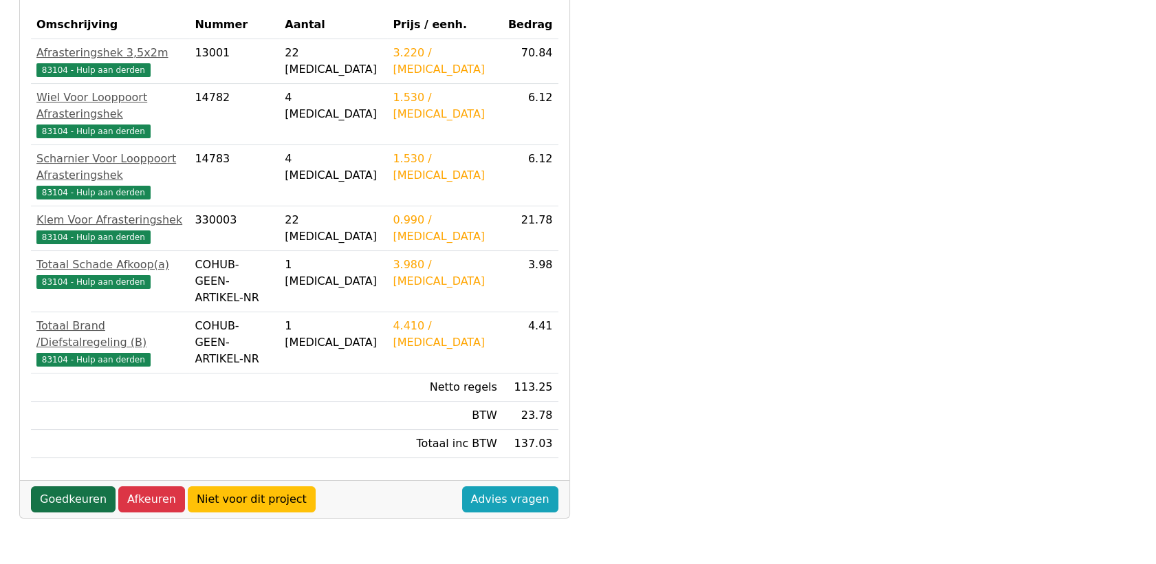
click at [66, 486] on link "Goedkeuren" at bounding box center [73, 499] width 85 height 26
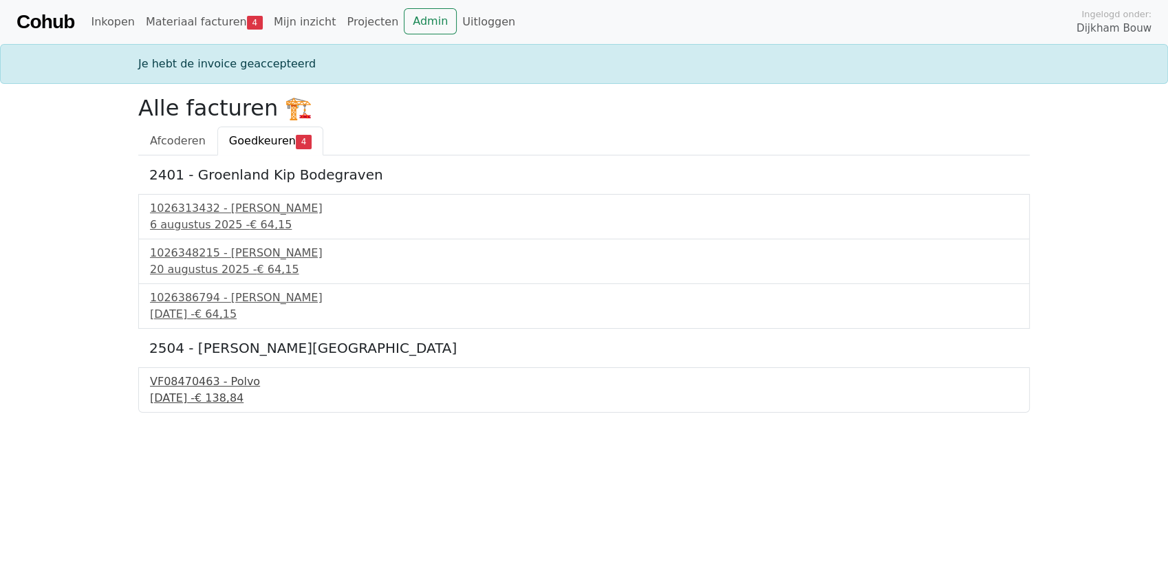
click at [199, 380] on div "VF08470463 - Polvo" at bounding box center [584, 381] width 868 height 17
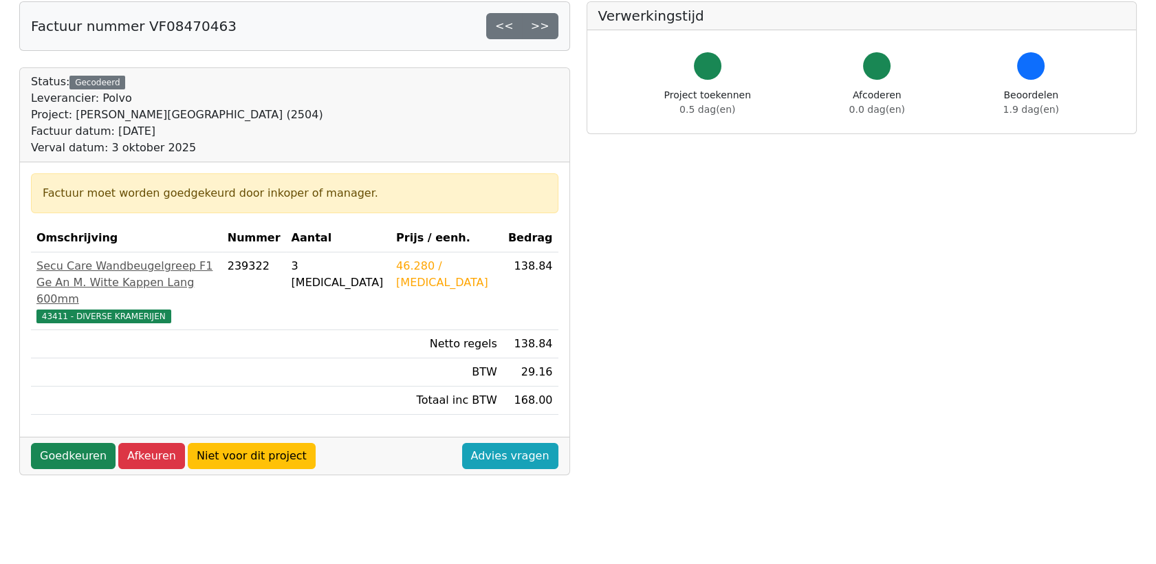
scroll to position [76, 0]
click at [228, 452] on link "Niet voor dit project" at bounding box center [252, 455] width 128 height 26
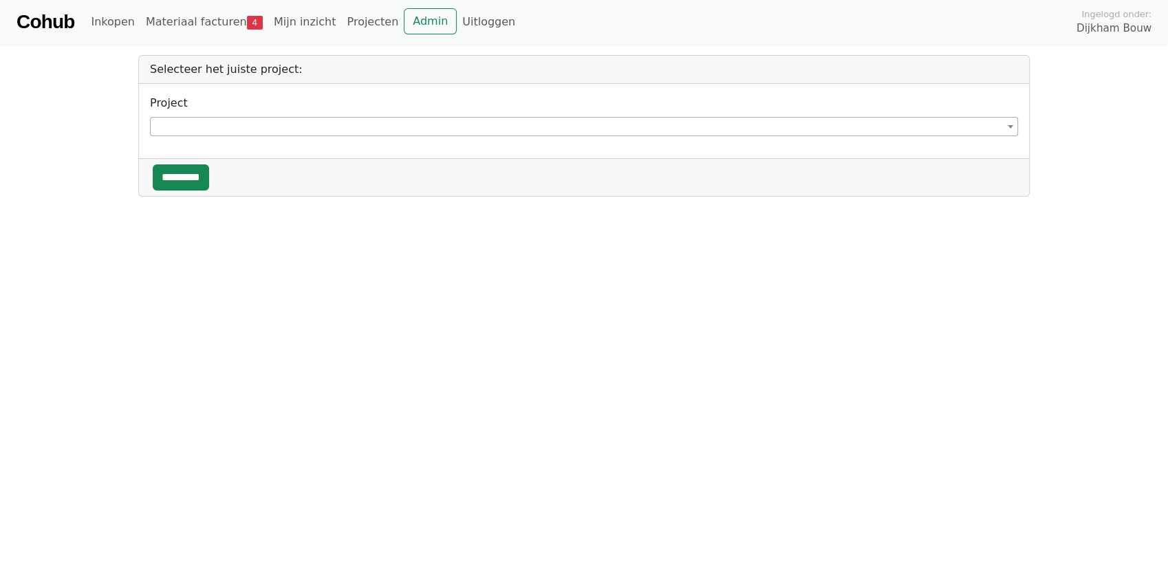
click at [248, 130] on span at bounding box center [584, 126] width 868 height 19
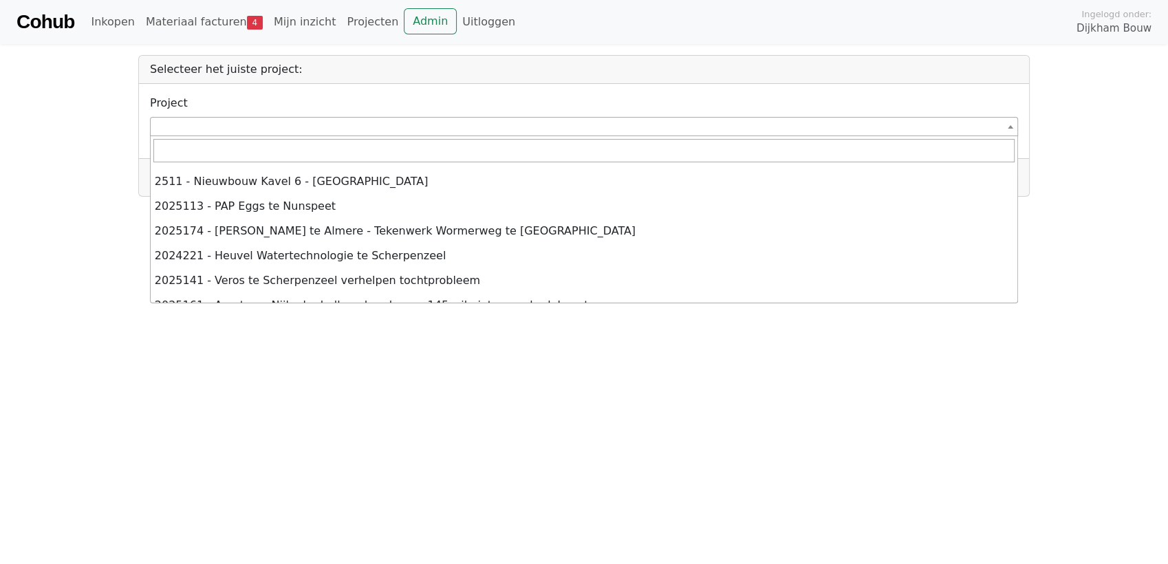
scroll to position [4500, 0]
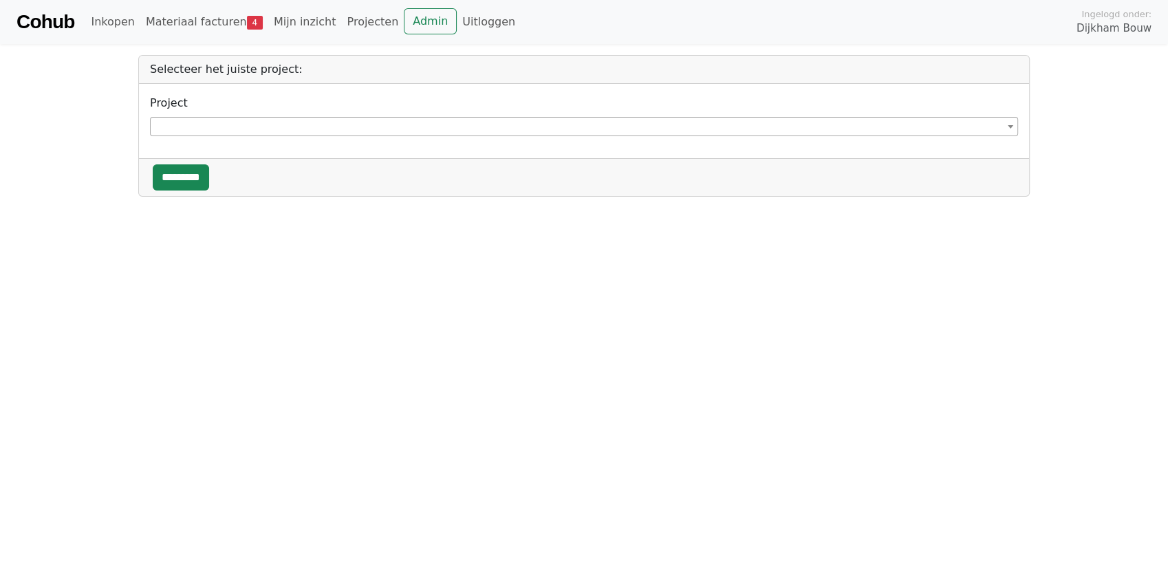
click at [55, 159] on body "**********" at bounding box center [584, 98] width 1168 height 197
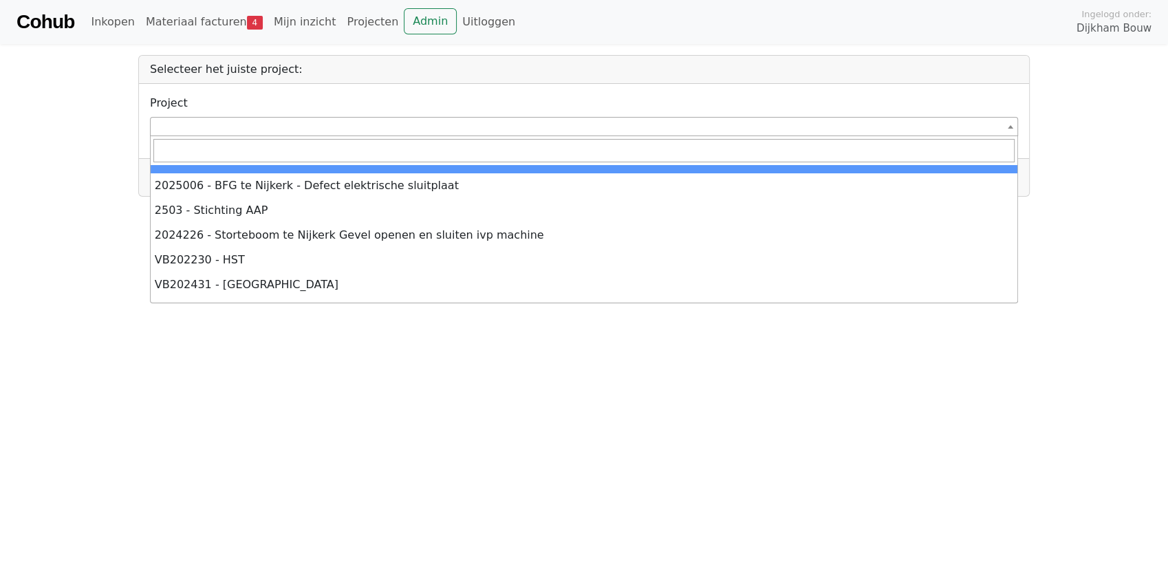
click at [200, 131] on span at bounding box center [584, 126] width 868 height 19
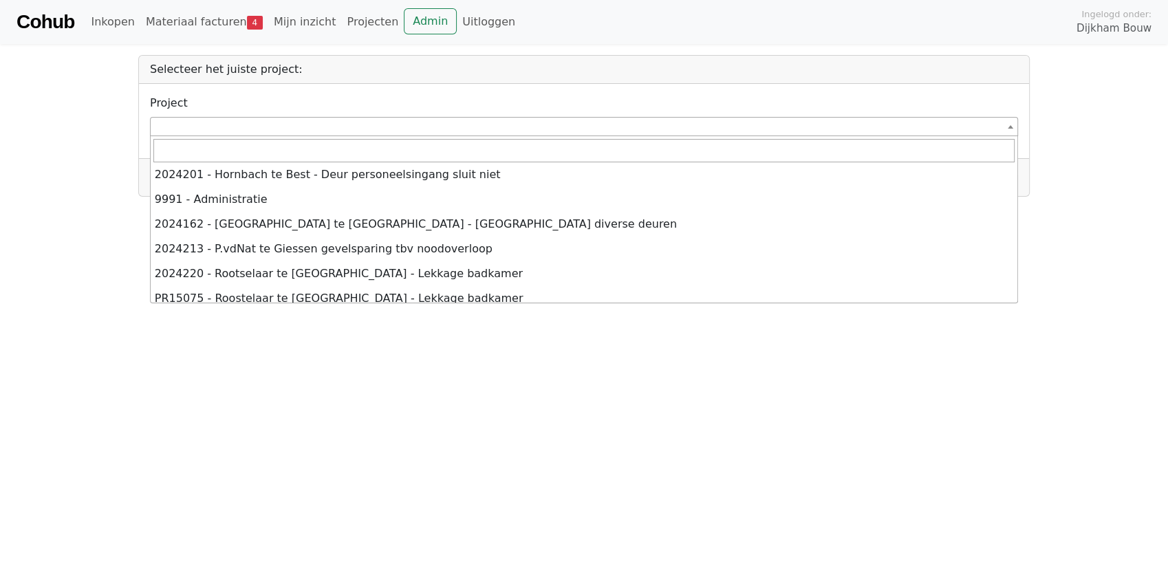
scroll to position [1152, 0]
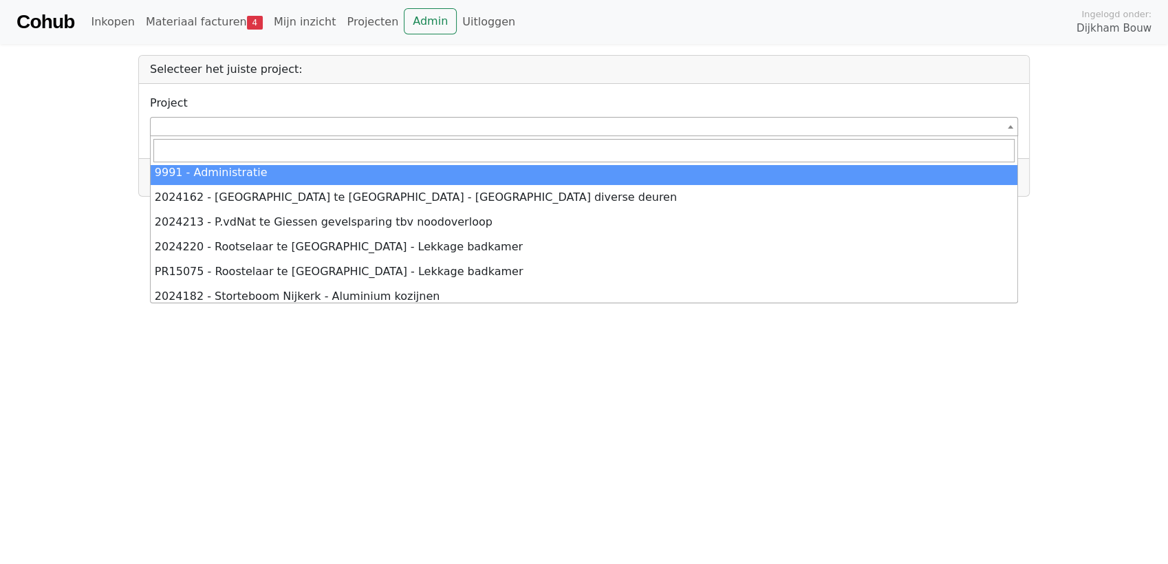
select select "******"
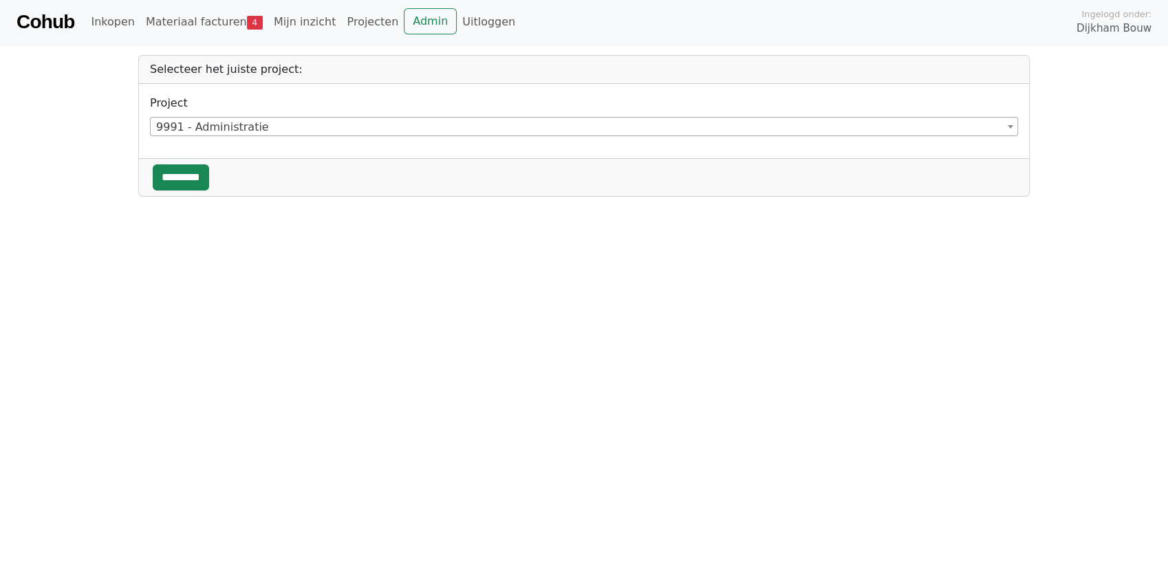
click at [255, 197] on html "**********" at bounding box center [584, 98] width 1168 height 197
click at [175, 183] on input "*********" at bounding box center [181, 177] width 56 height 26
